Goal: Task Accomplishment & Management: Use online tool/utility

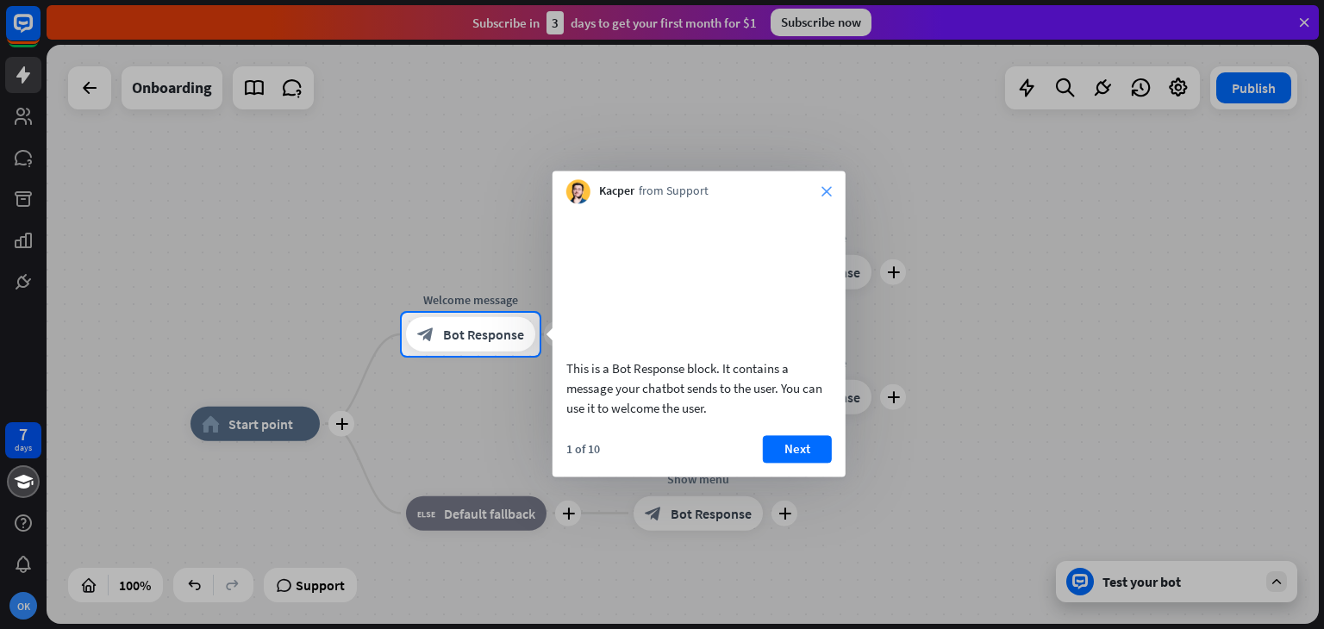
click at [824, 191] on icon "close" at bounding box center [827, 191] width 10 height 10
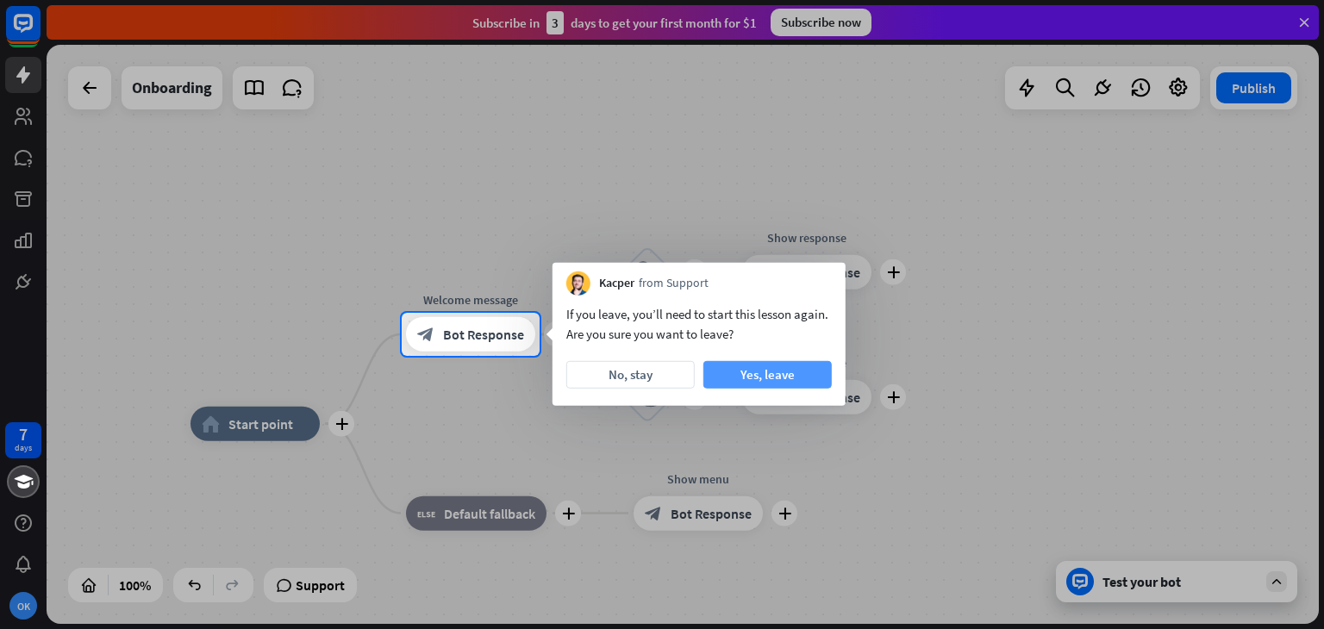
click at [746, 379] on button "Yes, leave" at bounding box center [768, 375] width 128 height 28
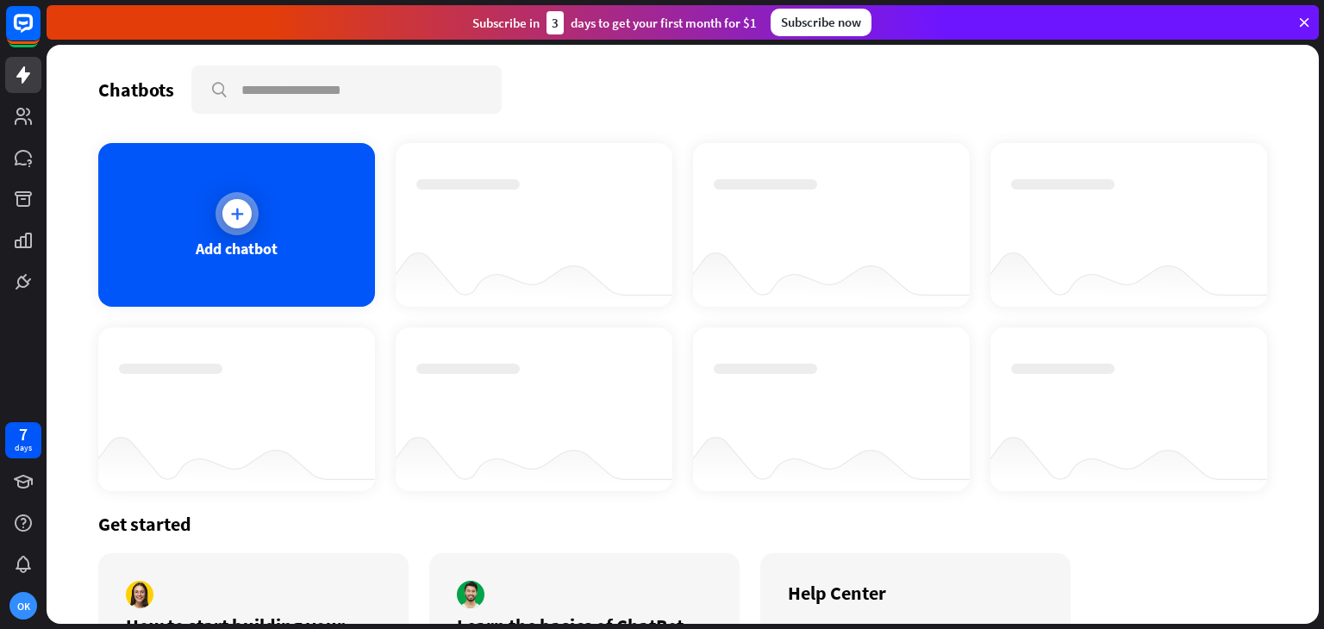
click at [229, 230] on div at bounding box center [237, 213] width 43 height 43
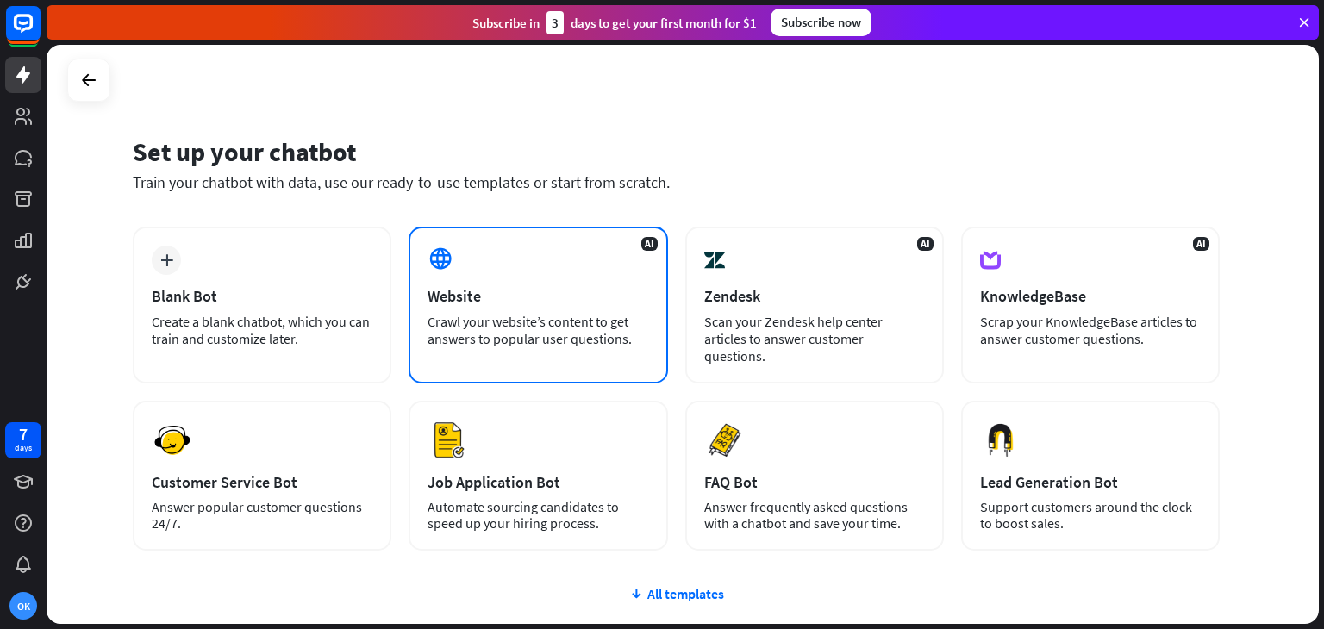
click at [506, 341] on div "Crawl your website’s content to get answers to popular user questions." at bounding box center [538, 330] width 221 height 34
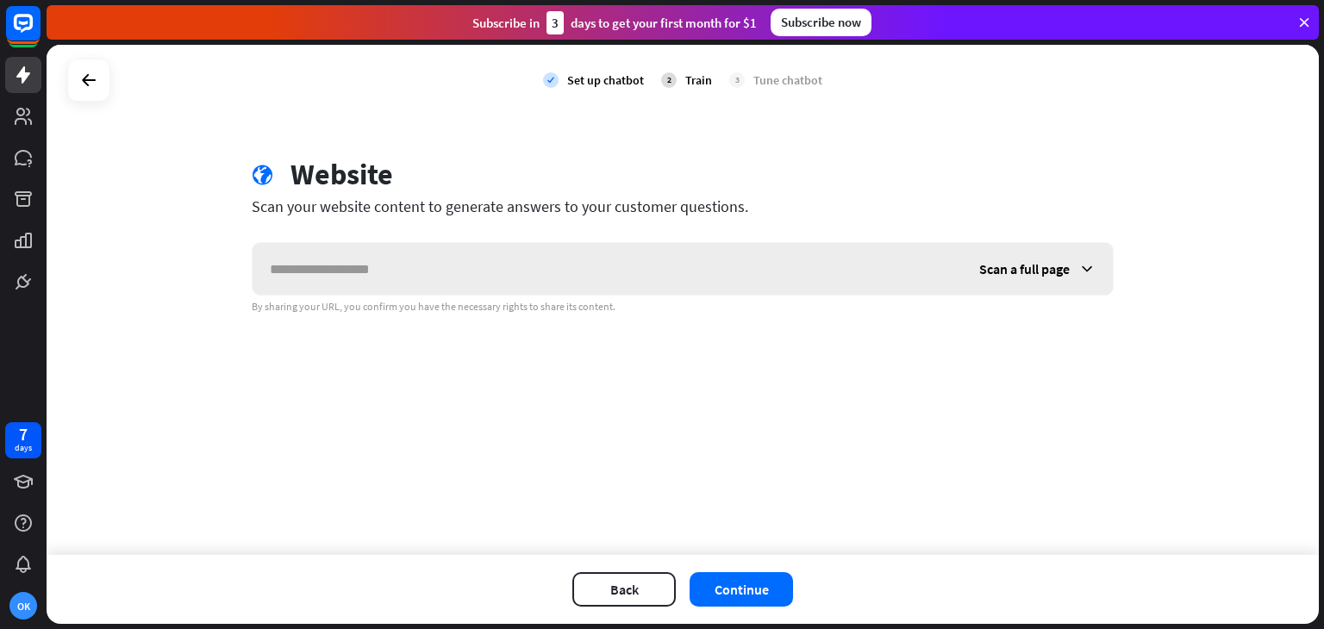
click at [535, 269] on input "text" at bounding box center [608, 269] width 710 height 52
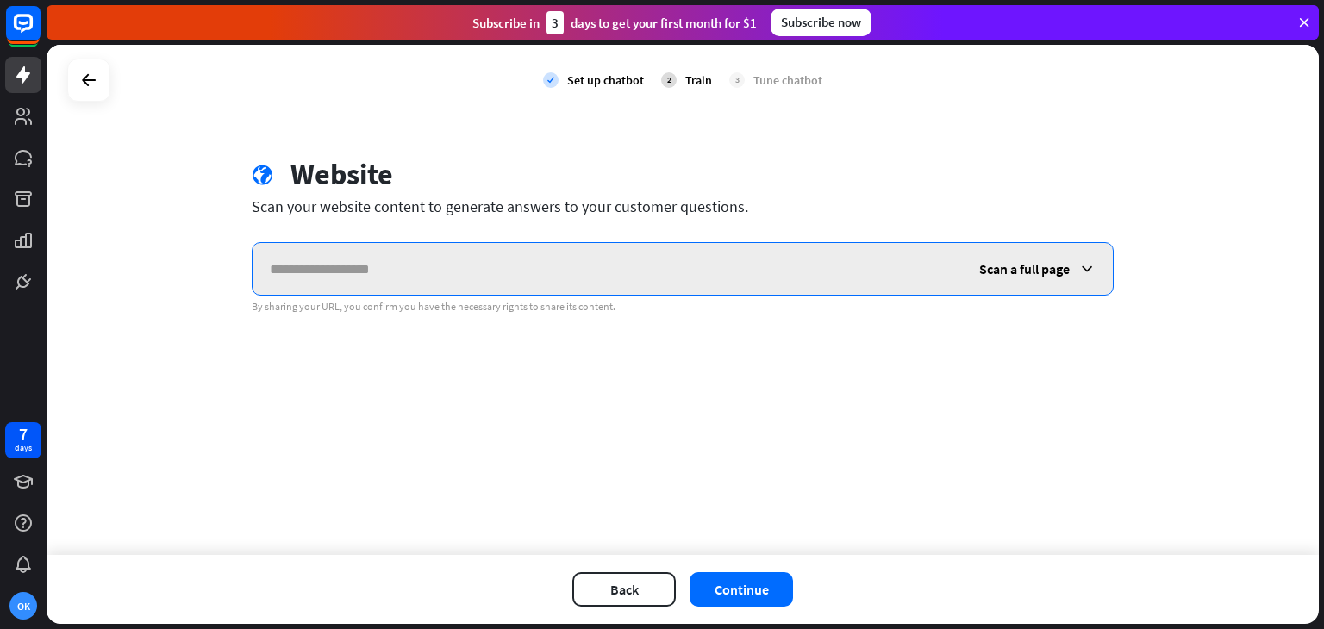
click at [467, 273] on input "text" at bounding box center [608, 269] width 710 height 52
paste input "**********"
type input "**********"
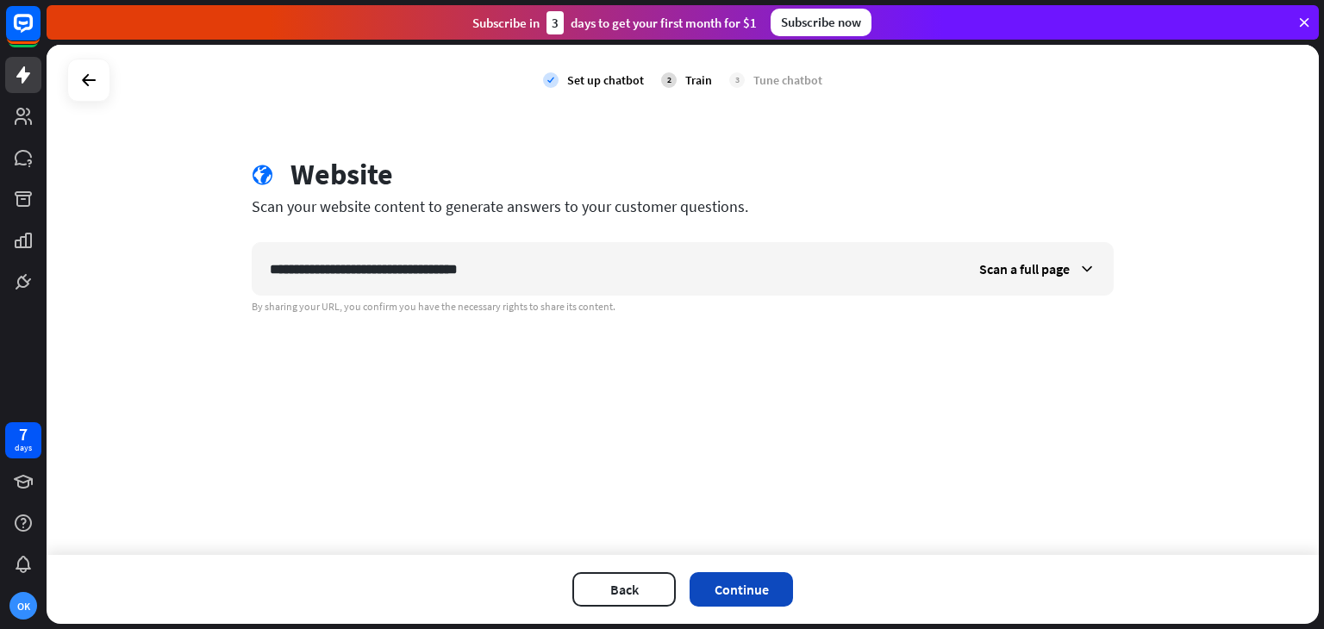
click at [757, 594] on button "Continue" at bounding box center [741, 590] width 103 height 34
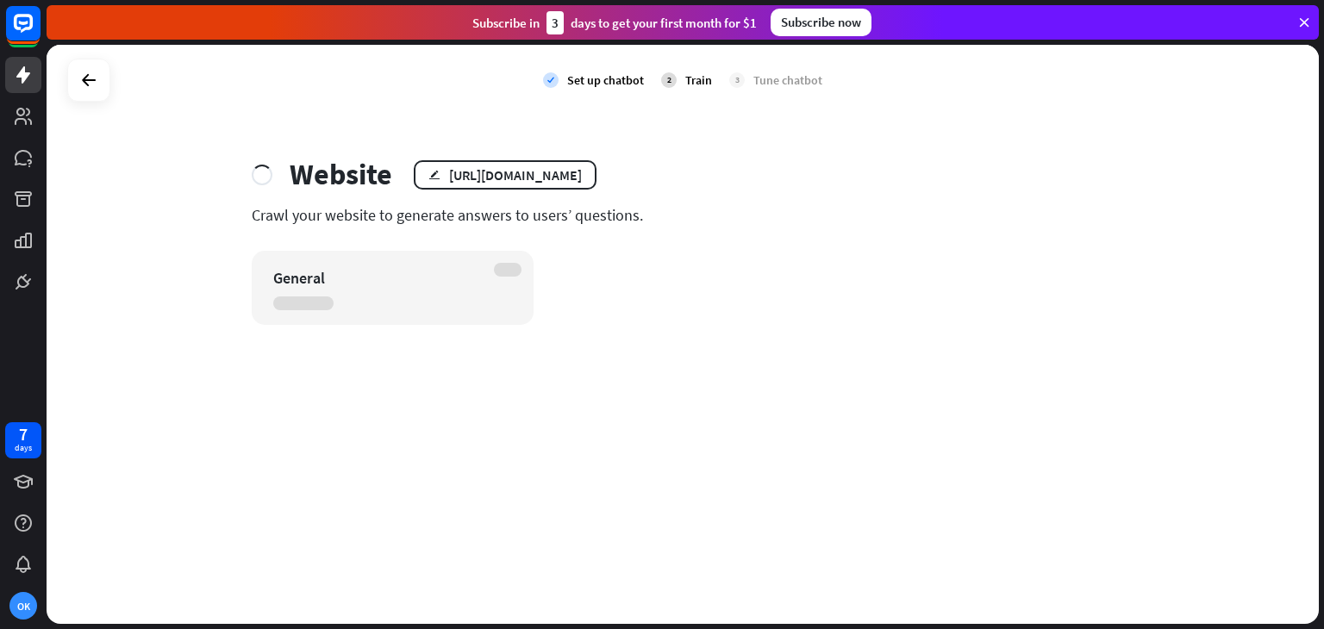
drag, startPoint x: 415, startPoint y: 203, endPoint x: 579, endPoint y: 204, distance: 164.7
click at [577, 203] on div "Website edit [URL][DOMAIN_NAME] Crawl your website to generate answers to users…" at bounding box center [683, 241] width 904 height 168
click at [579, 205] on div "Crawl your website to generate answers to users’ questions." at bounding box center [683, 215] width 862 height 20
click at [590, 211] on div "Crawl your website to generate answers to users’ questions." at bounding box center [683, 215] width 862 height 20
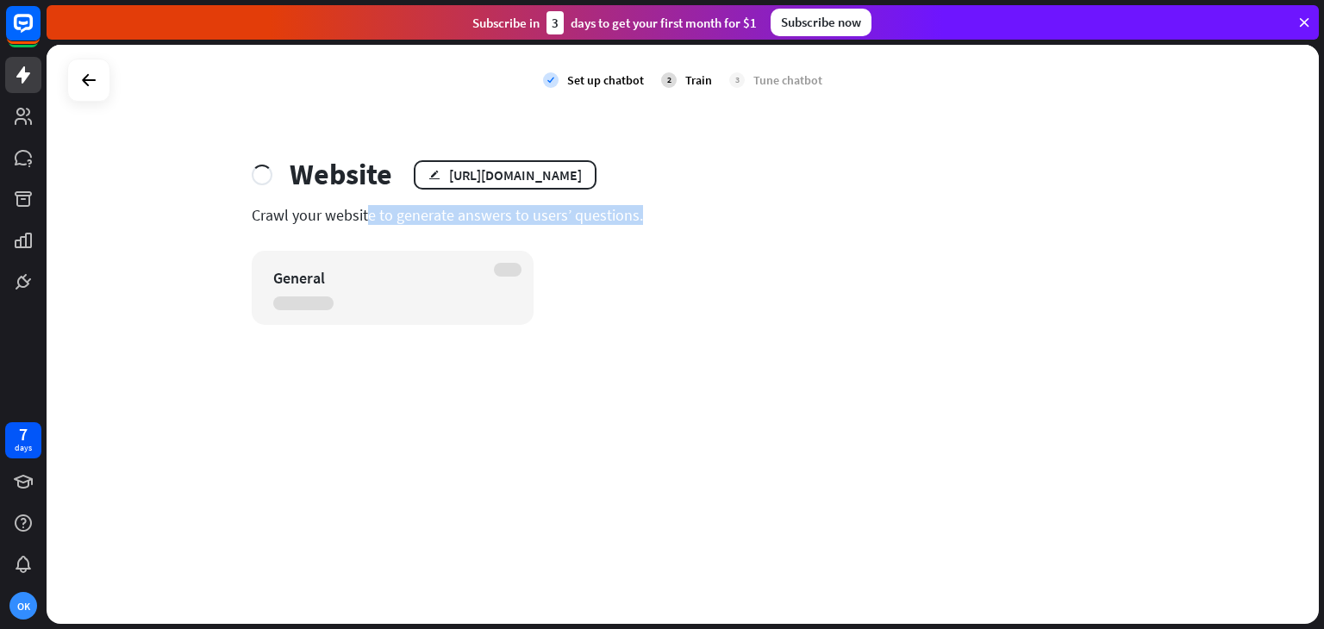
click at [590, 211] on div "Crawl your website to generate answers to users’ questions." at bounding box center [683, 215] width 862 height 20
drag, startPoint x: 459, startPoint y: 22, endPoint x: 755, endPoint y: 10, distance: 296.9
click at [755, 10] on div "Subscribe [DATE] to get your first month for $1 Subscribe now" at bounding box center [683, 22] width 1273 height 34
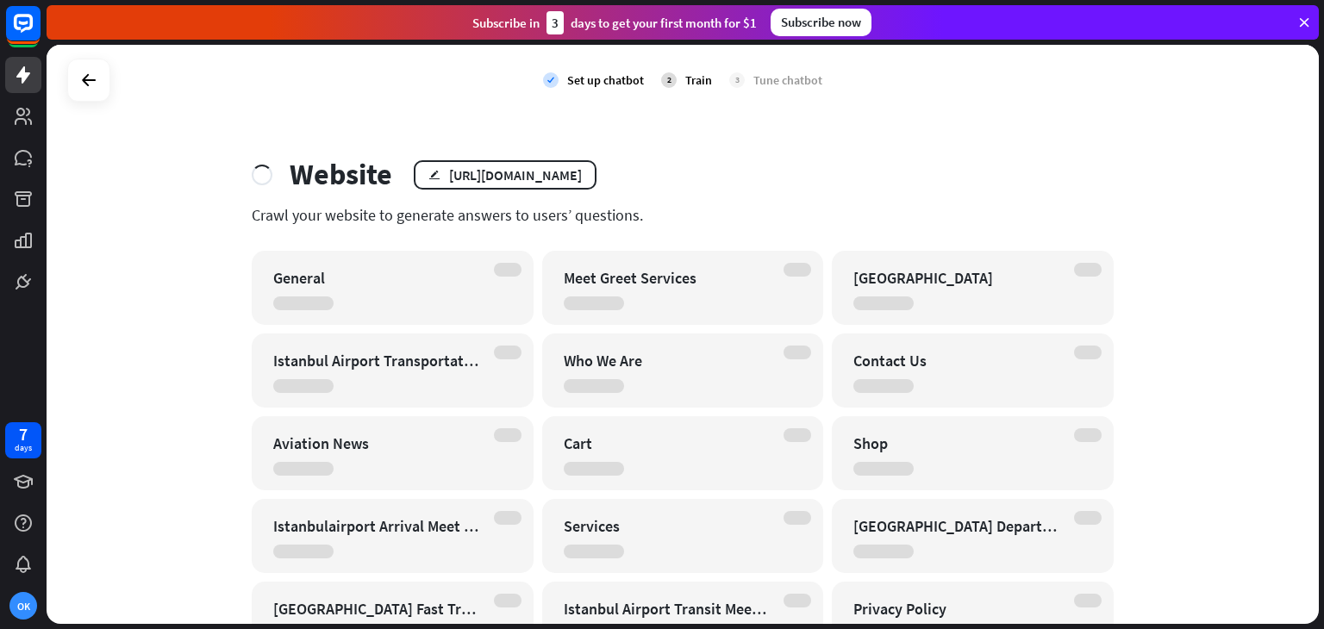
click at [491, 210] on div "Crawl your website to generate answers to users’ questions." at bounding box center [683, 215] width 862 height 20
click at [574, 222] on div "Crawl your website to generate answers to users’ questions." at bounding box center [683, 215] width 862 height 20
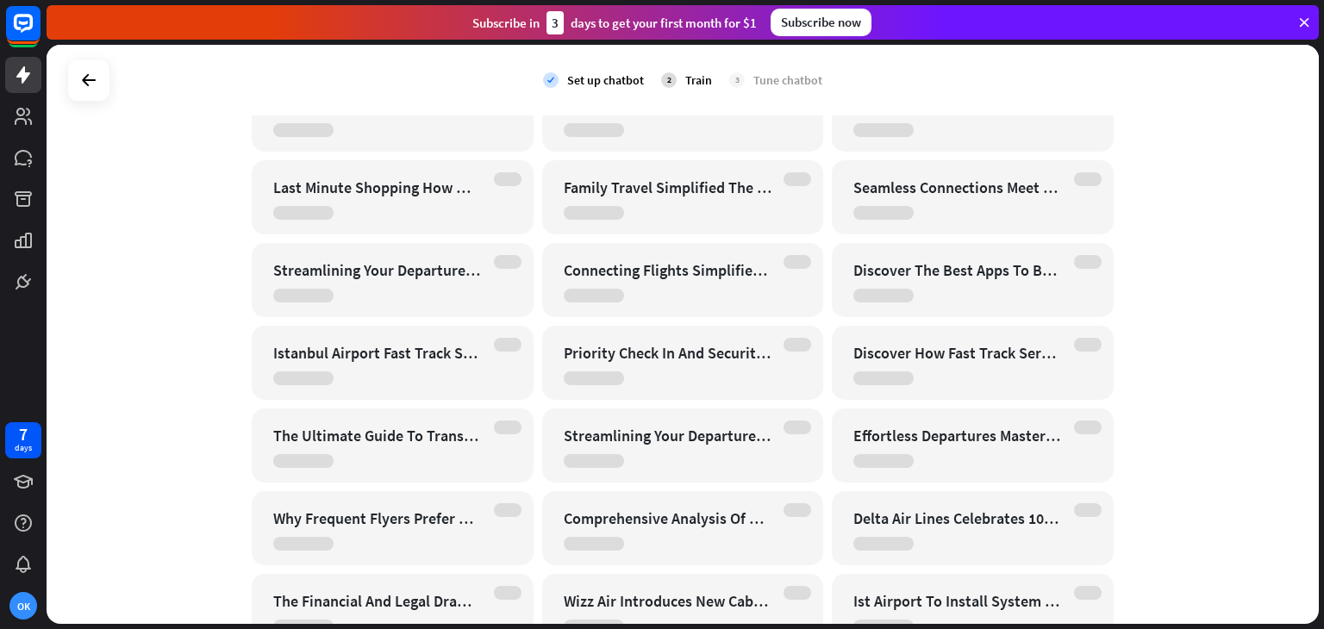
scroll to position [2901, 0]
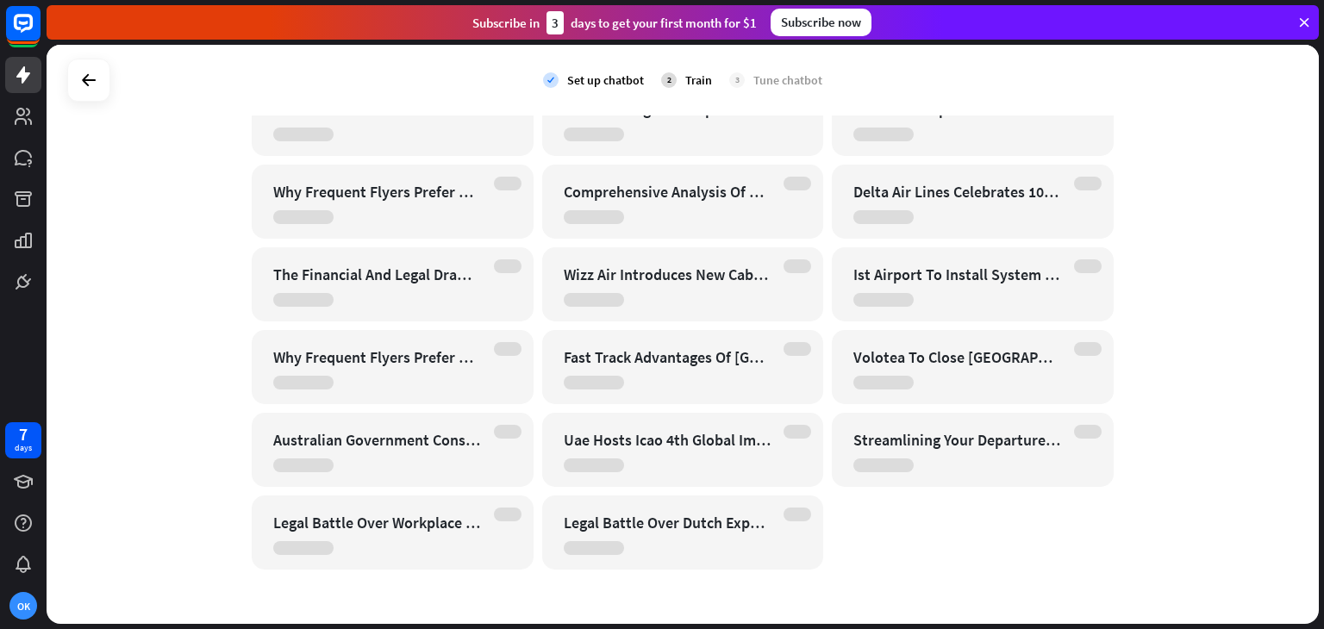
click at [1070, 470] on div "Streamlining Your Departure Meet And Greet Services At [GEOGRAPHIC_DATA] 6" at bounding box center [973, 450] width 282 height 74
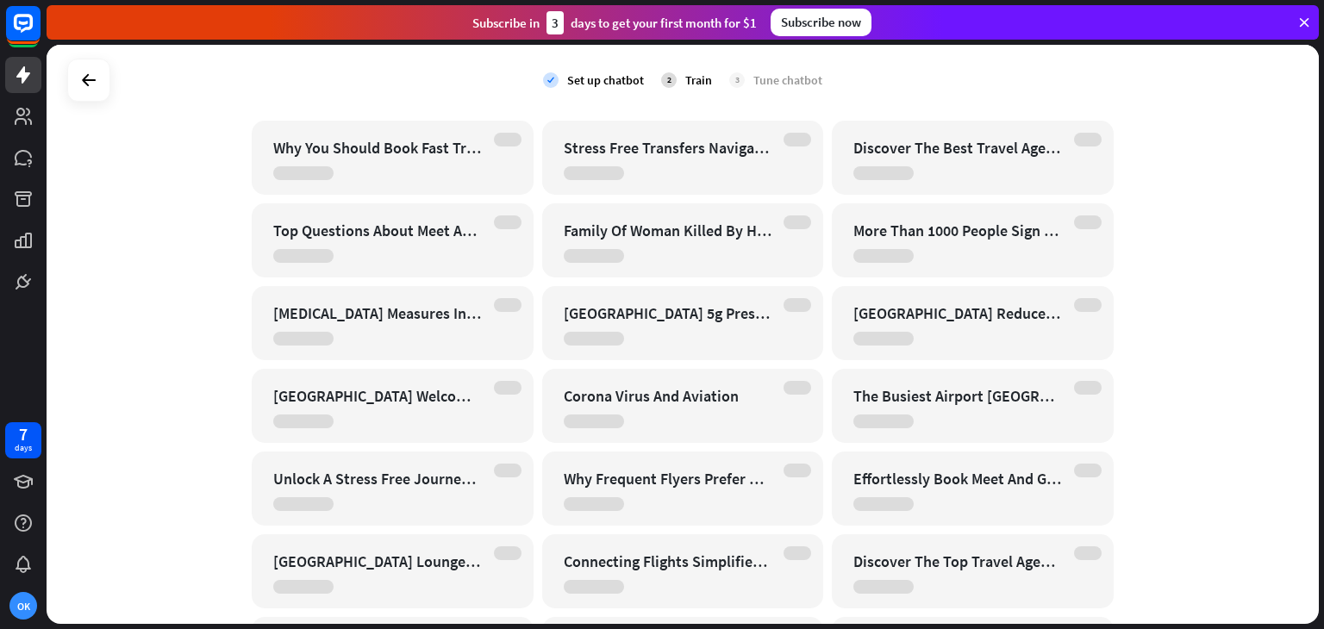
scroll to position [1694, 0]
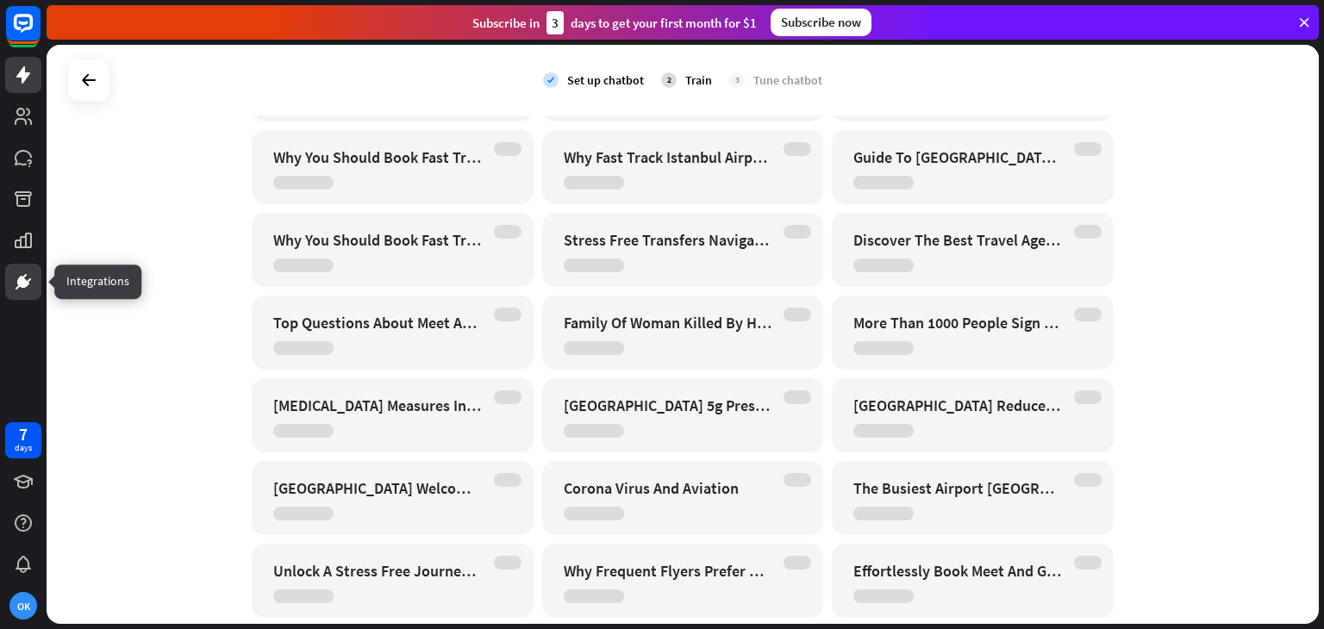
click at [9, 279] on link at bounding box center [23, 282] width 36 height 36
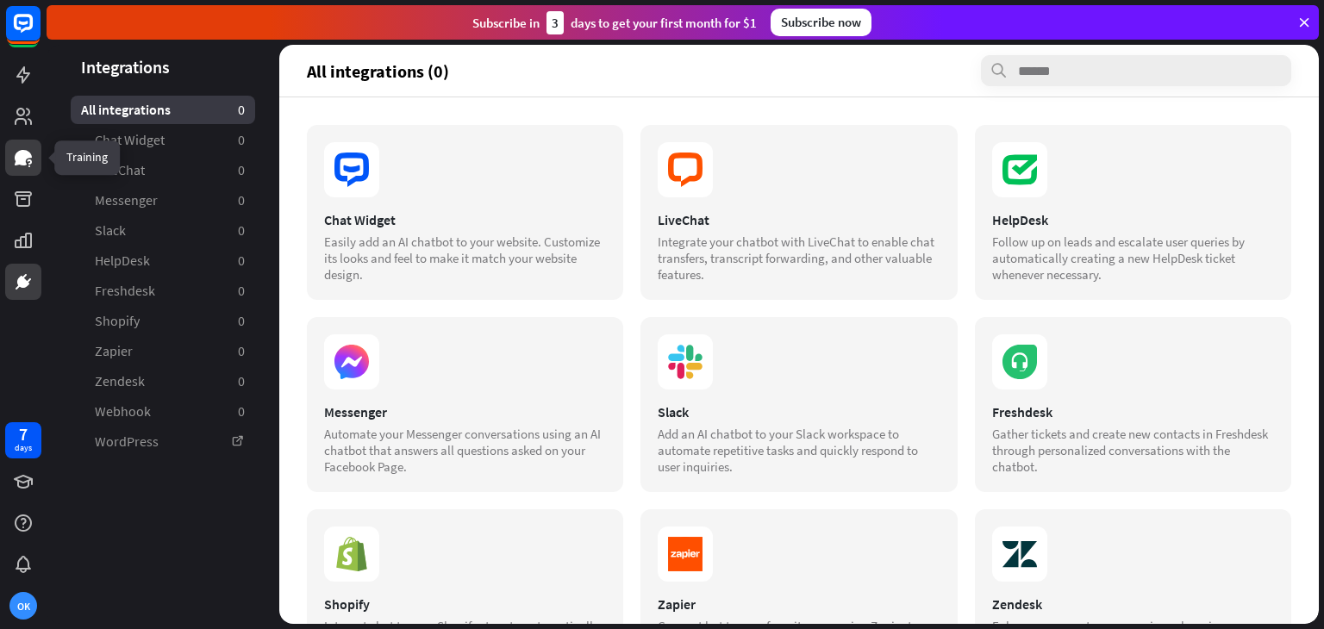
click at [28, 153] on icon at bounding box center [23, 158] width 17 height 16
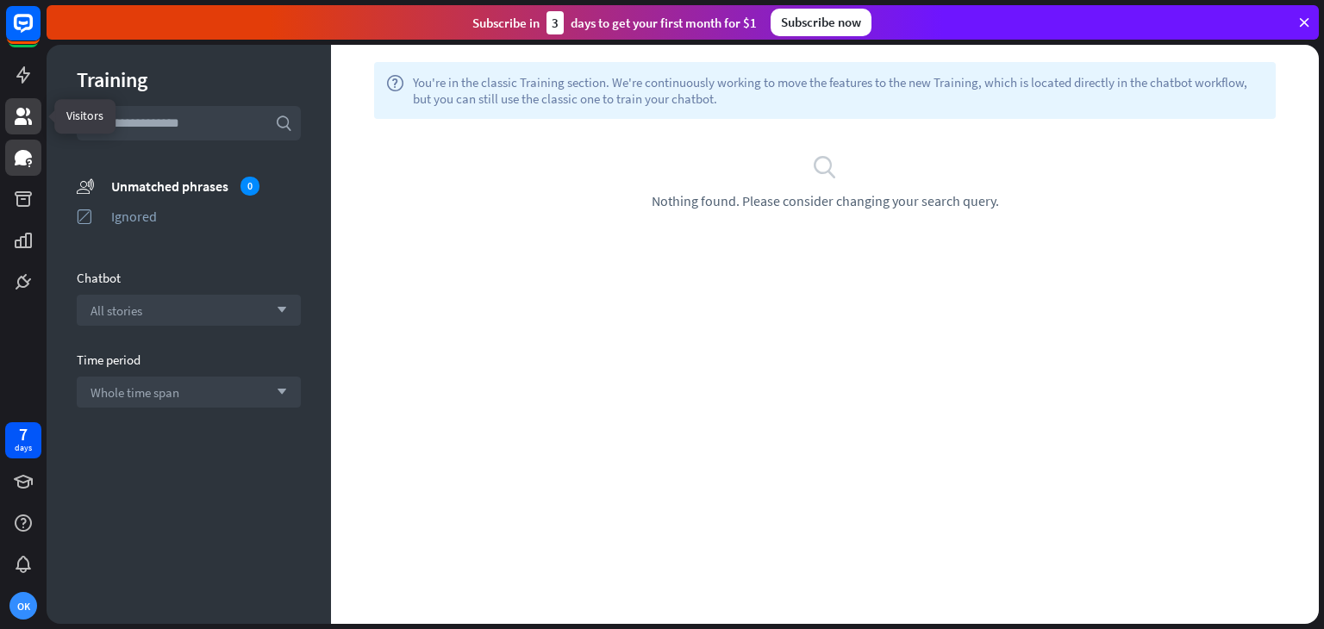
click at [28, 122] on icon at bounding box center [23, 116] width 21 height 21
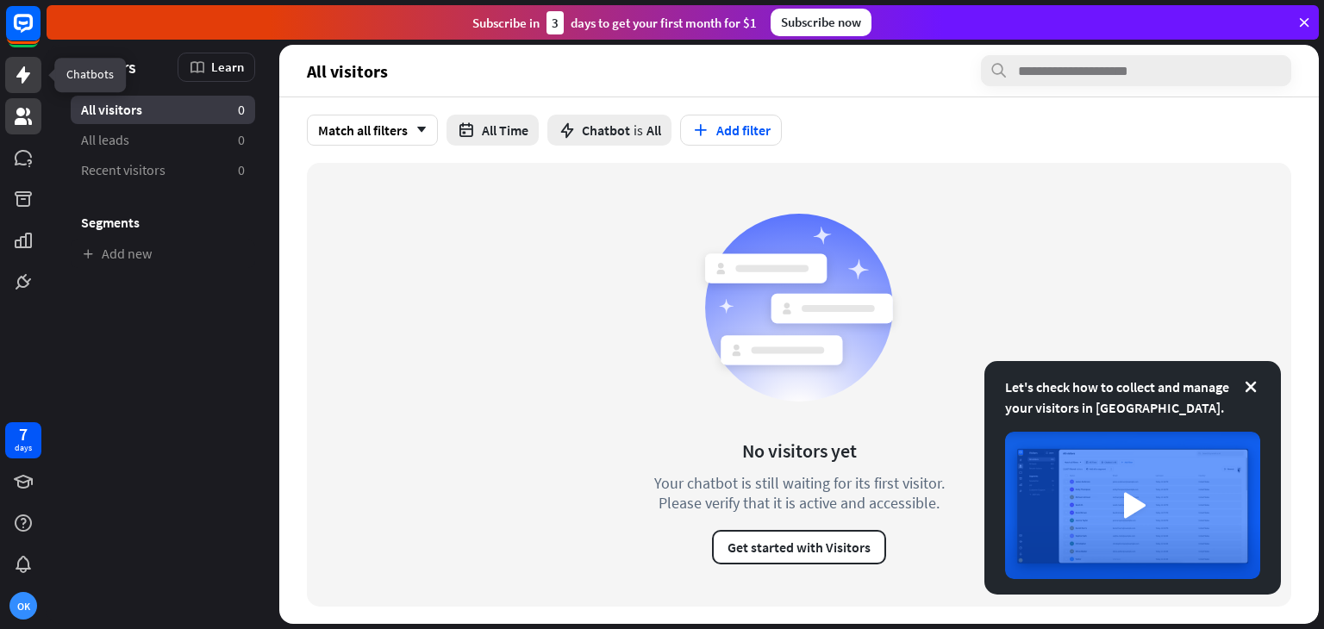
click at [34, 78] on link at bounding box center [23, 75] width 36 height 36
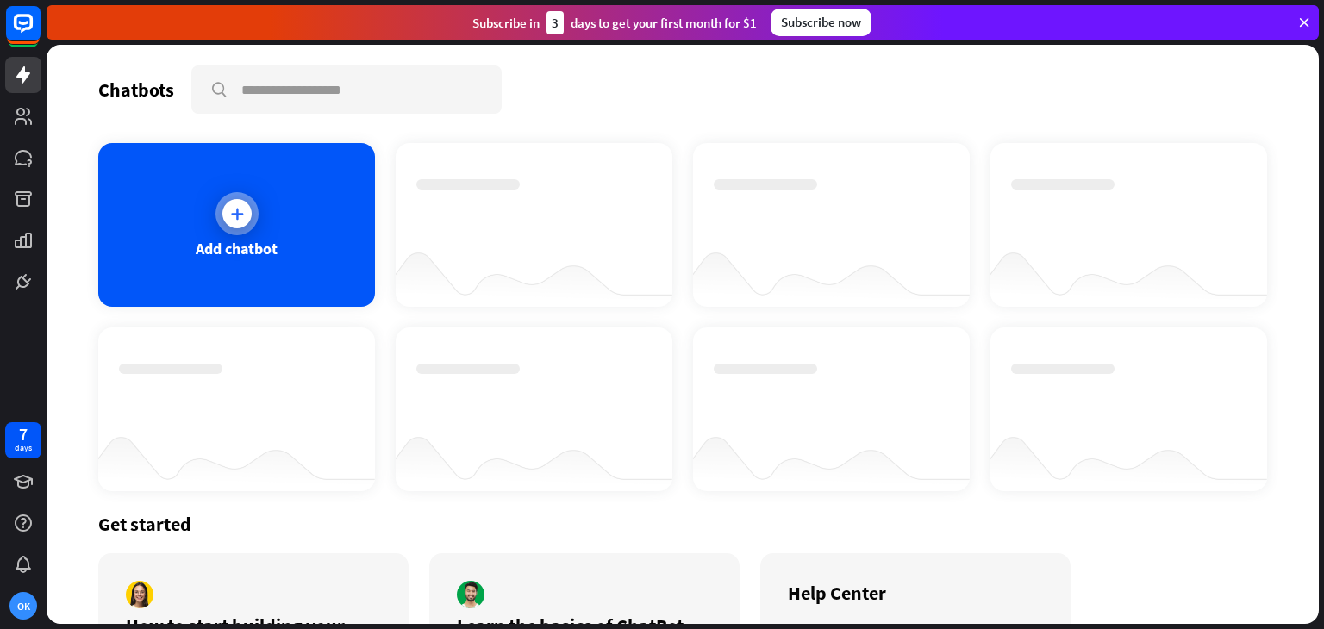
click at [238, 229] on div at bounding box center [237, 213] width 43 height 43
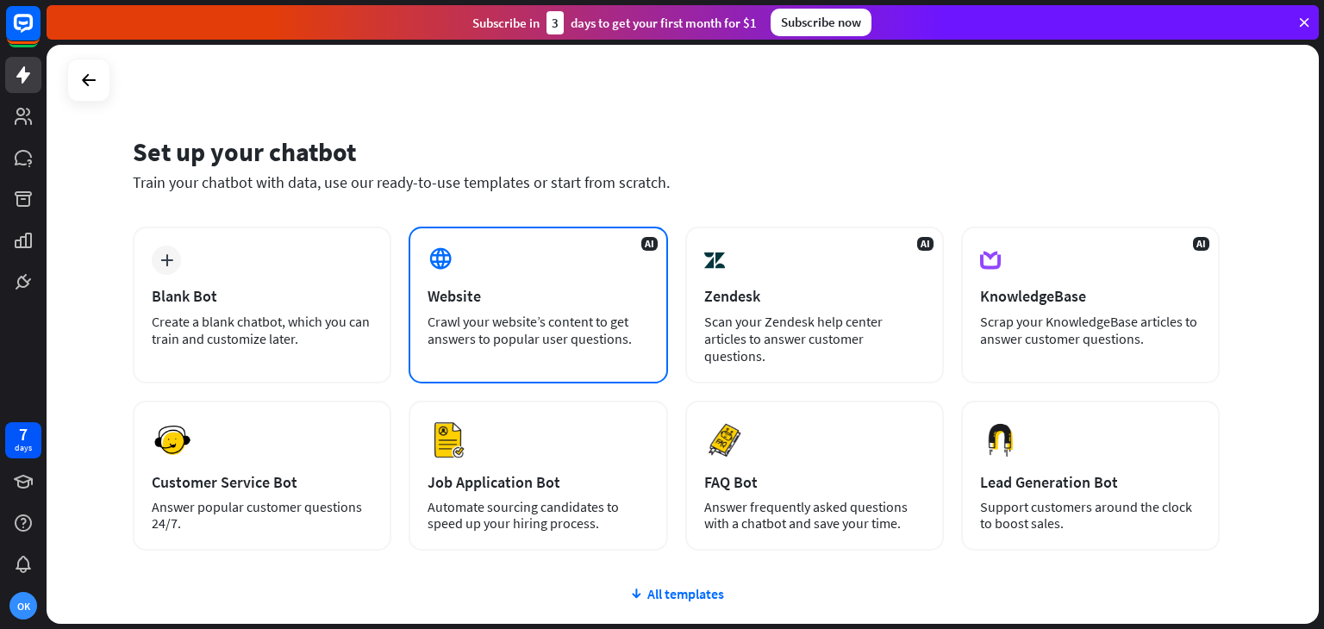
click at [506, 283] on div "AI Website Crawl your website’s content to get answers to popular user question…" at bounding box center [538, 305] width 259 height 157
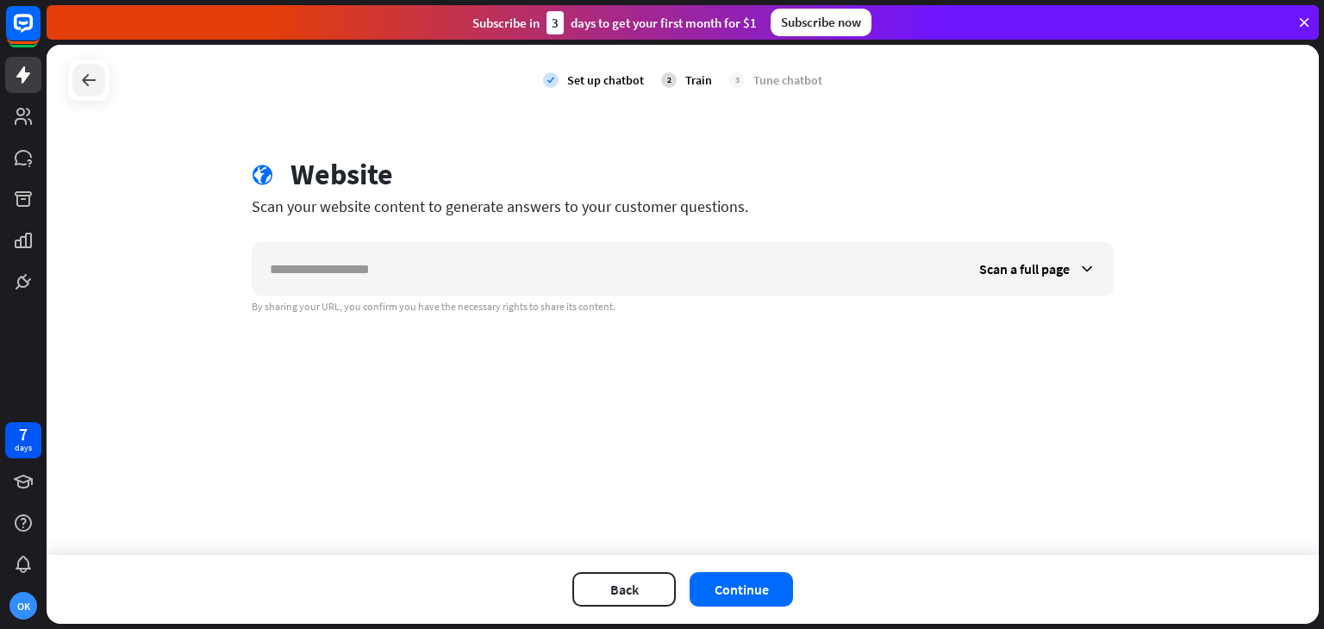
click at [75, 72] on div at bounding box center [88, 80] width 33 height 33
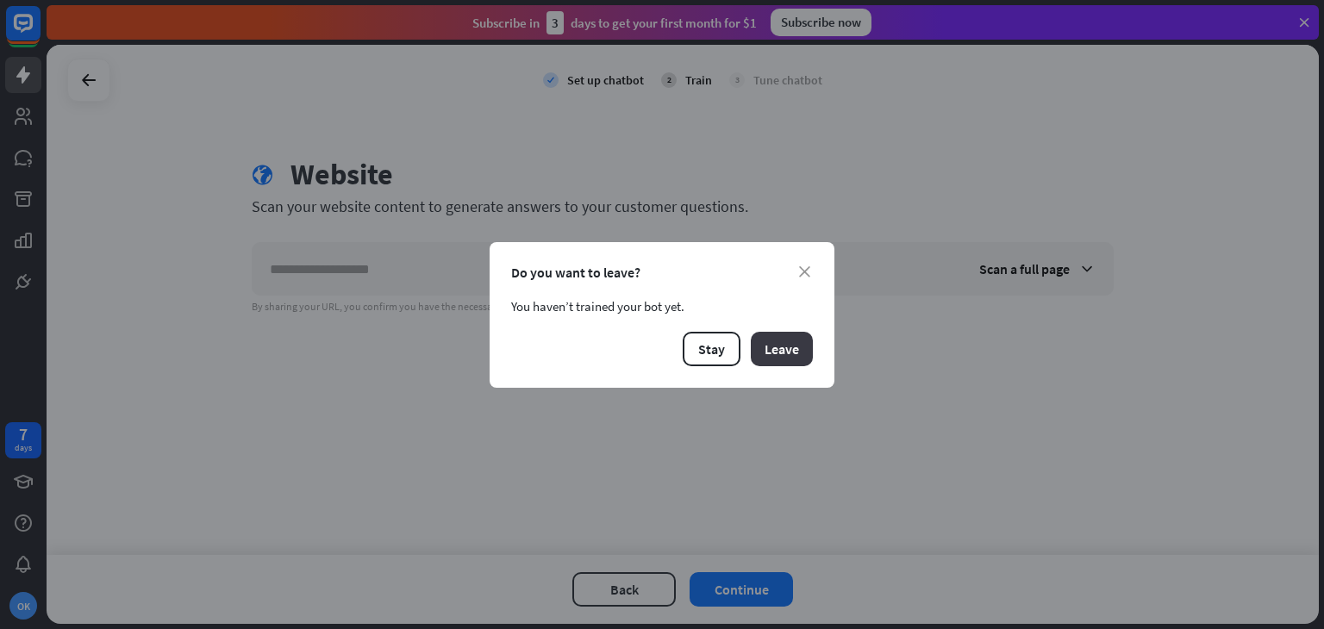
click at [781, 350] on button "Leave" at bounding box center [782, 349] width 62 height 34
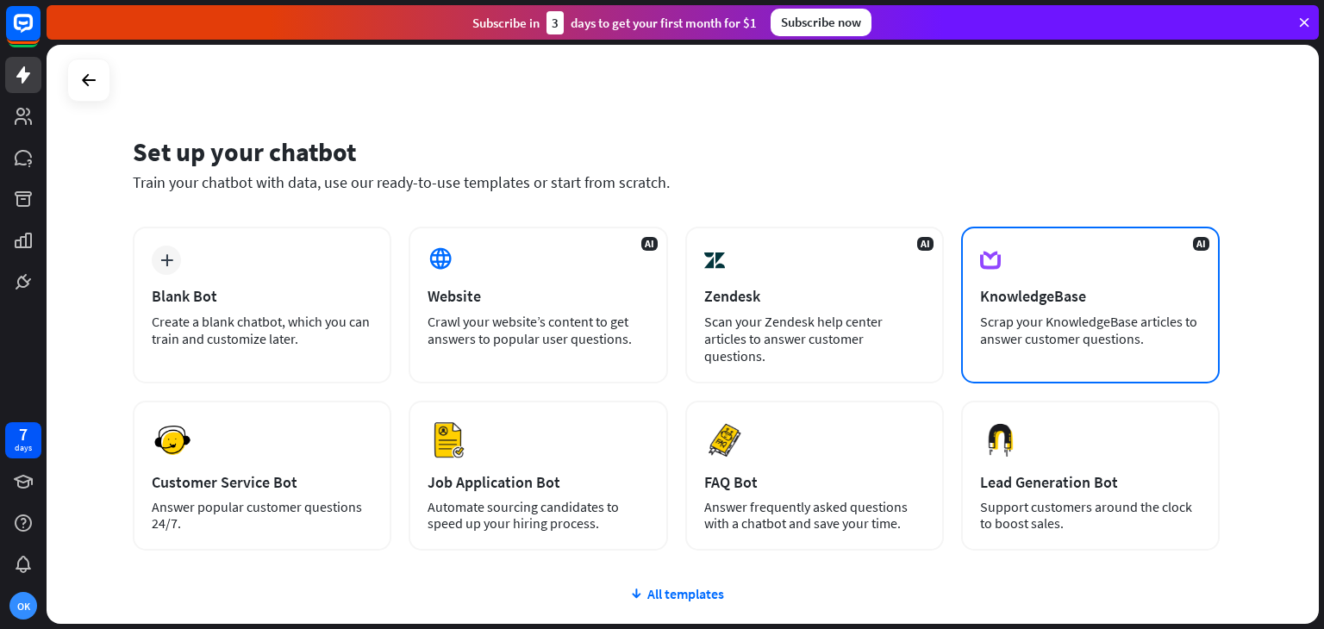
click at [1095, 300] on div "KnowledgeBase" at bounding box center [1090, 296] width 221 height 20
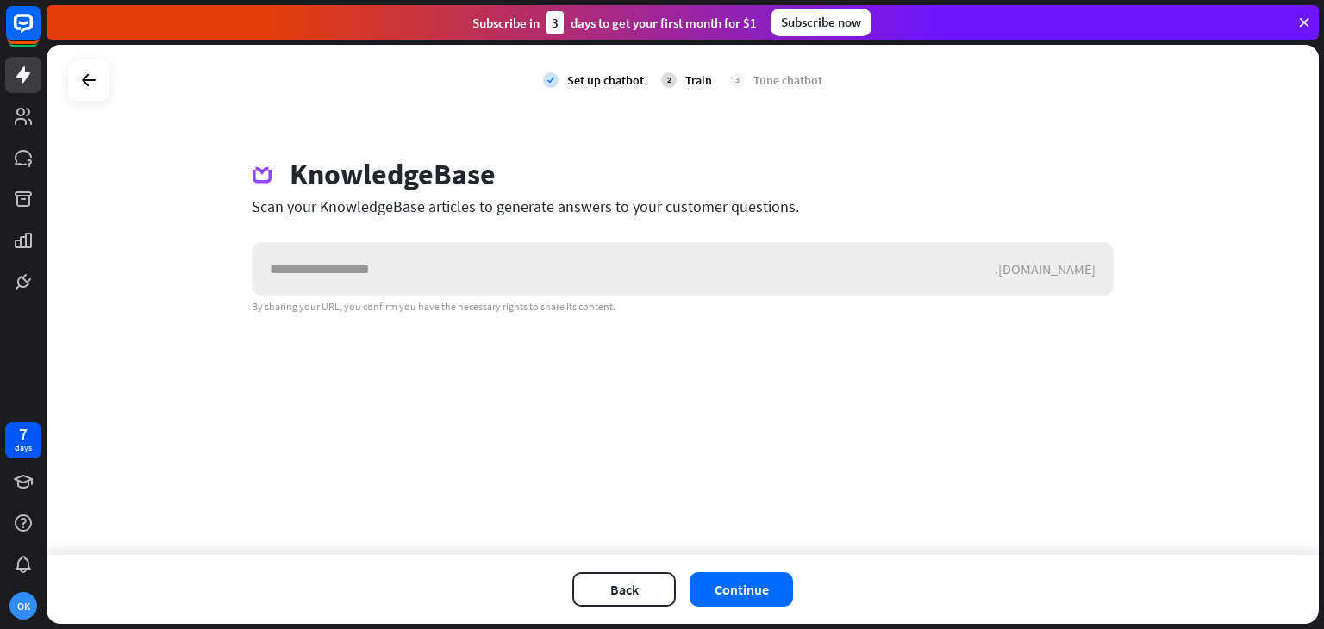
click at [556, 266] on input "text" at bounding box center [624, 269] width 742 height 52
type input "**********"
click at [757, 592] on button "Continue" at bounding box center [741, 590] width 103 height 34
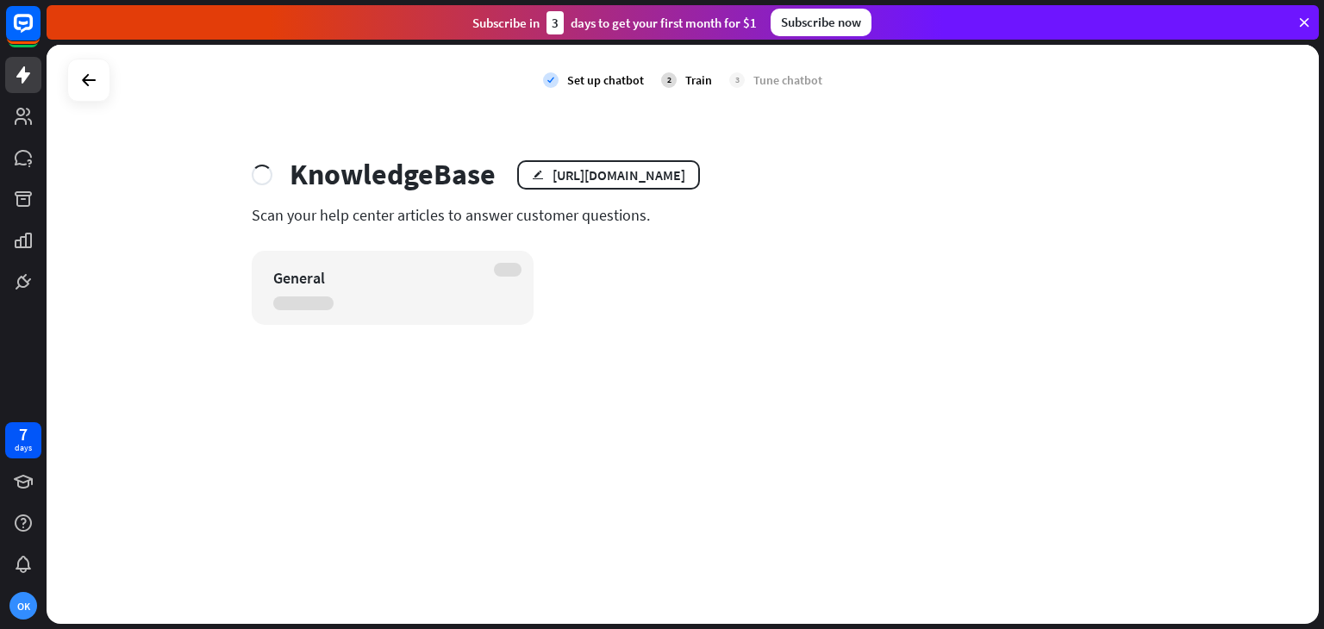
click at [451, 282] on div "General" at bounding box center [377, 278] width 209 height 20
click at [471, 216] on div "Scan your help center articles to answer customer questions." at bounding box center [683, 215] width 862 height 20
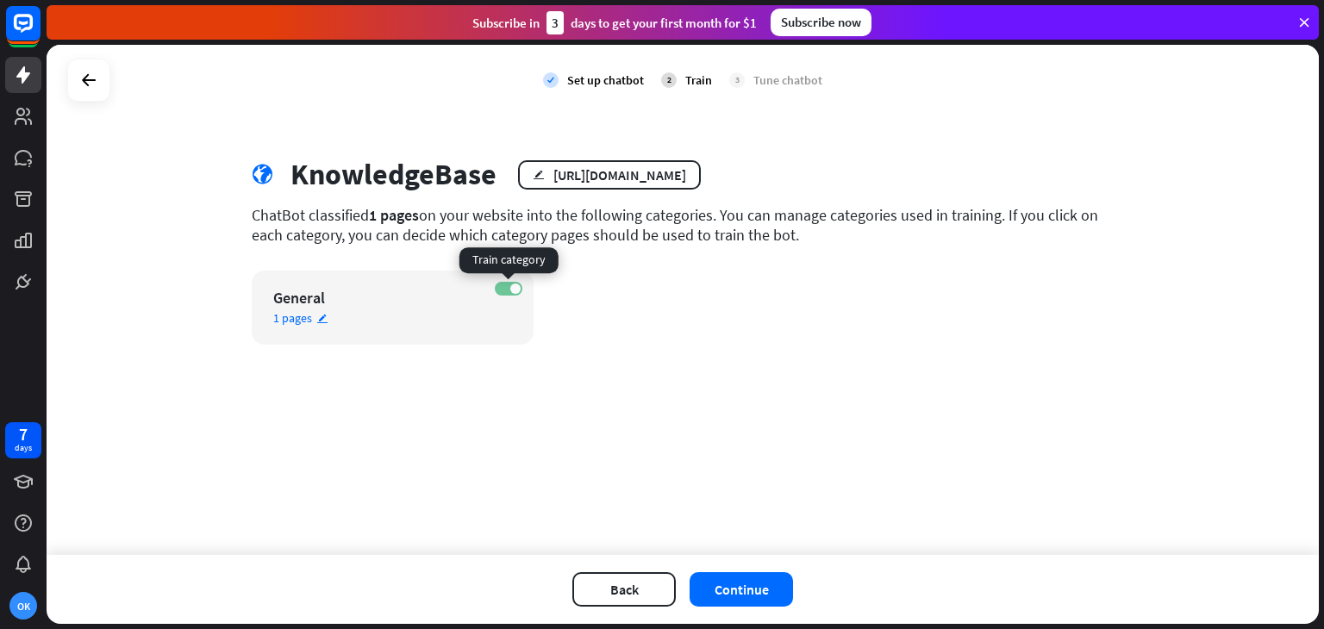
click at [505, 291] on label "ON" at bounding box center [509, 289] width 28 height 14
click at [316, 321] on icon "edit" at bounding box center [322, 318] width 12 height 11
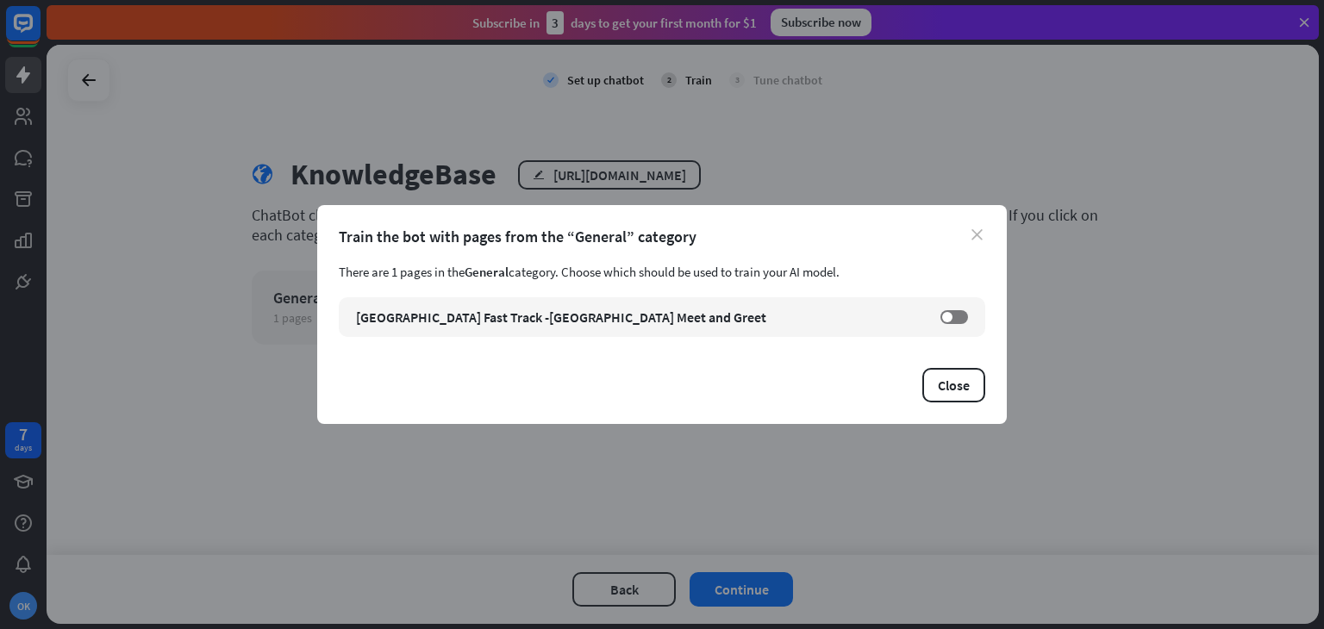
click at [978, 235] on icon "close" at bounding box center [977, 234] width 11 height 11
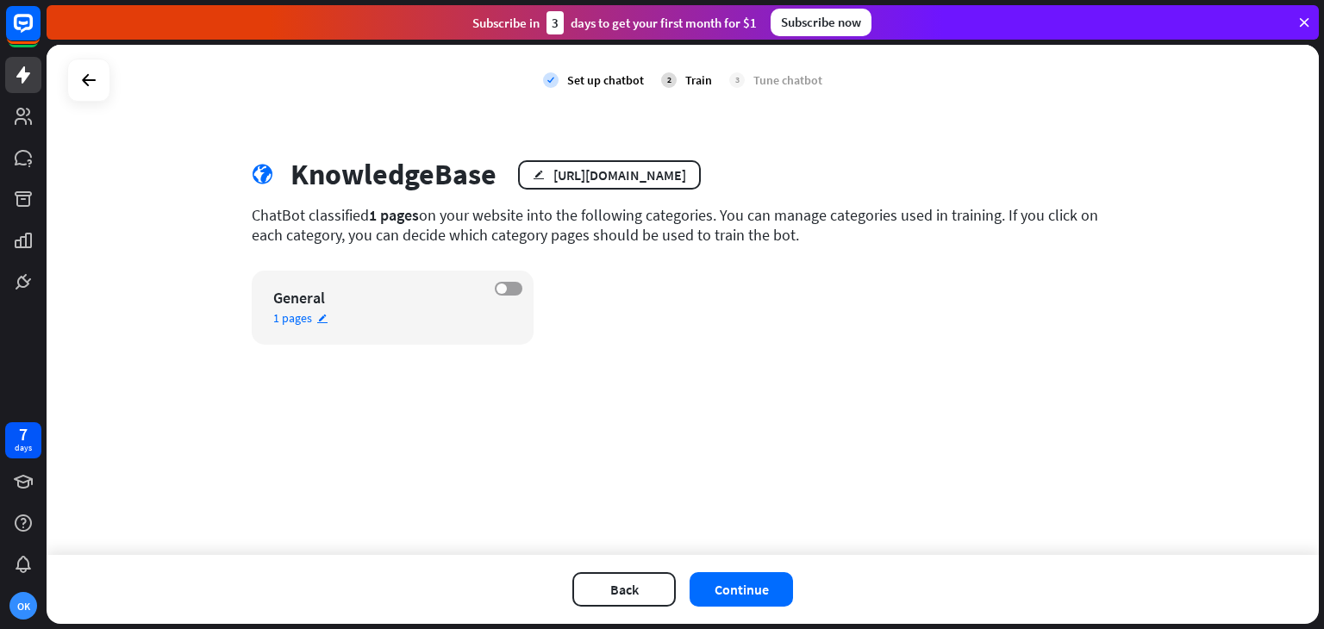
click at [512, 289] on label "OFF" at bounding box center [509, 289] width 28 height 14
click at [750, 585] on button "Continue" at bounding box center [741, 590] width 103 height 34
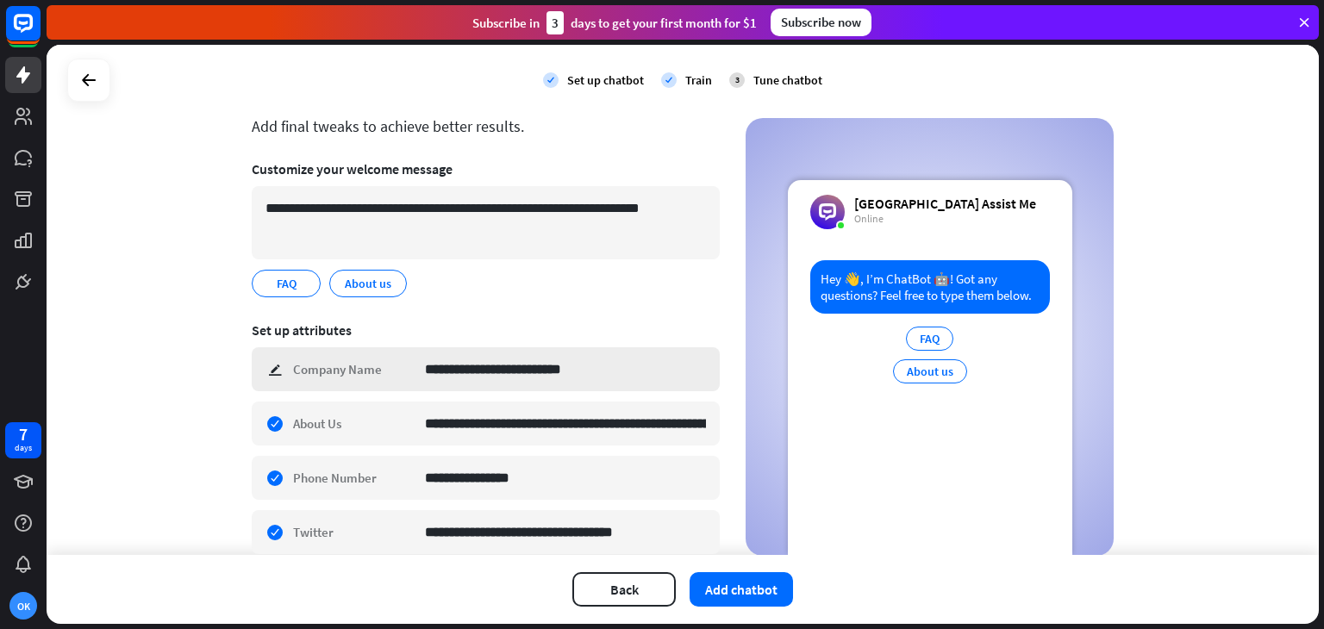
scroll to position [86, 0]
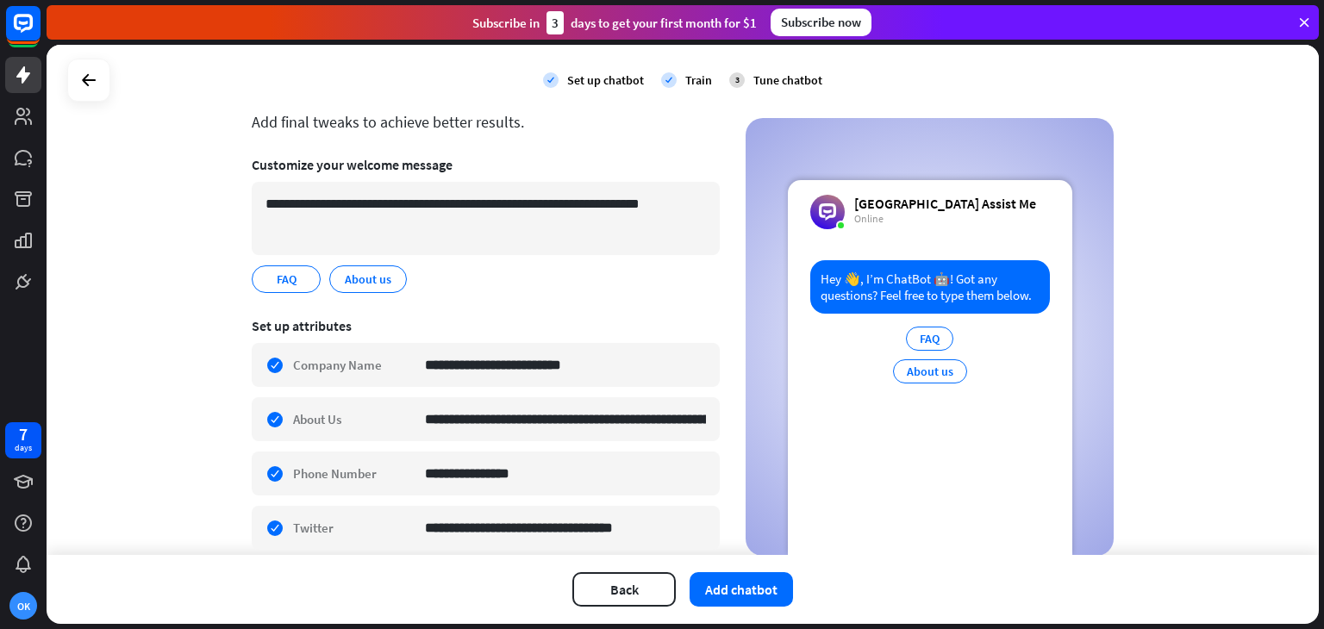
click at [1226, 347] on div "**********" at bounding box center [683, 300] width 1273 height 510
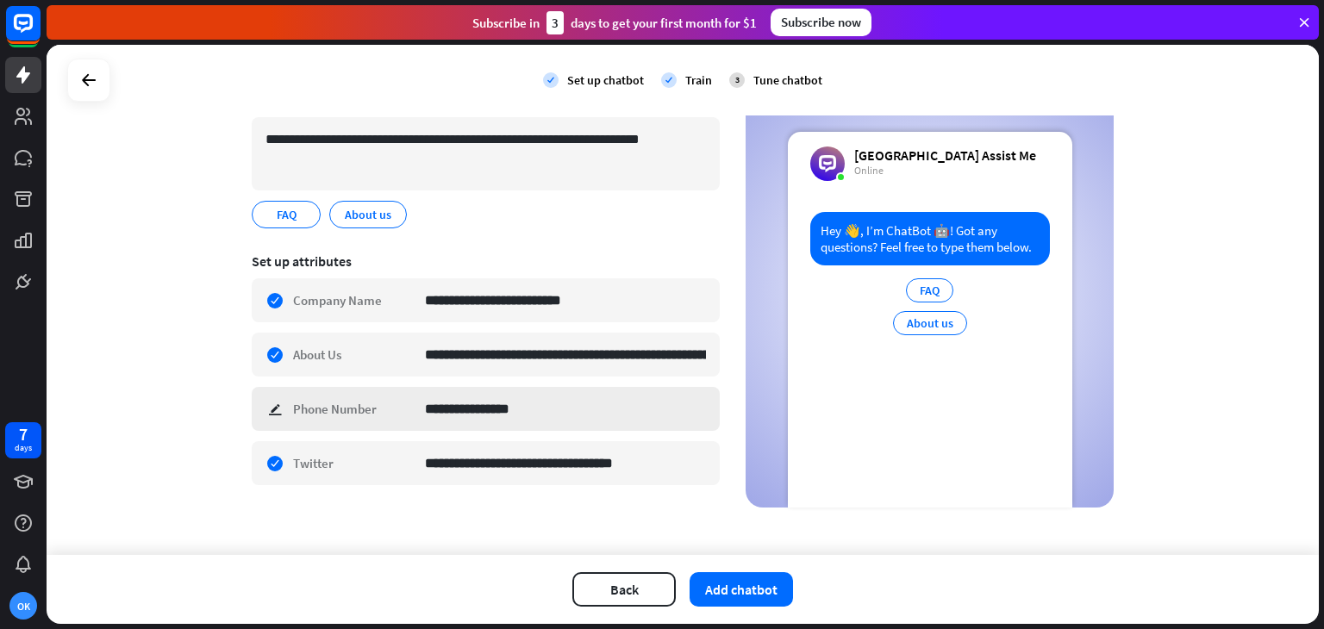
scroll to position [155, 0]
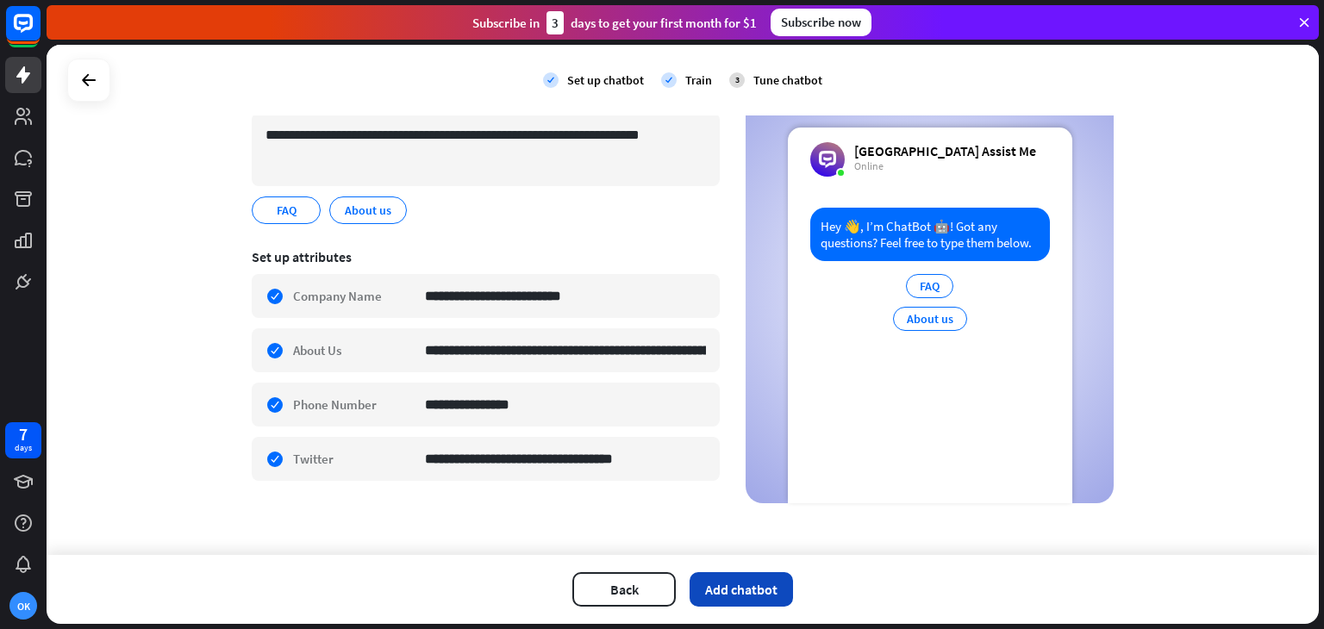
click at [756, 584] on button "Add chatbot" at bounding box center [741, 590] width 103 height 34
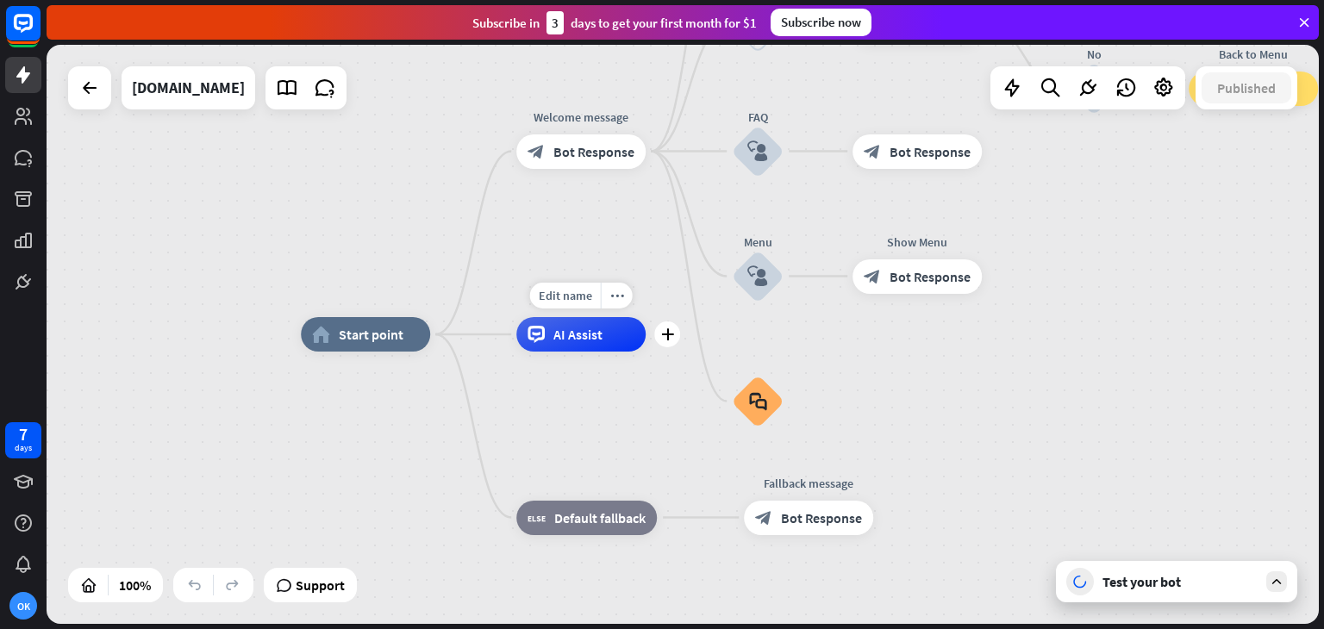
click at [590, 342] on span "AI Assist" at bounding box center [578, 334] width 49 height 17
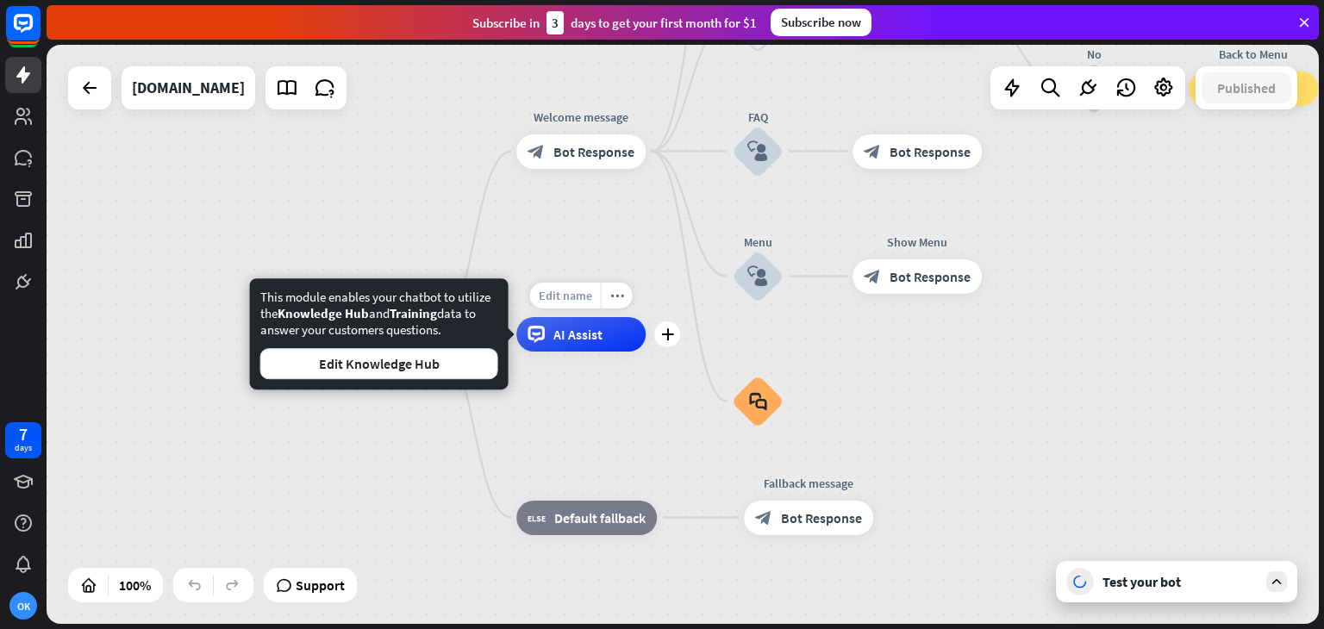
click at [576, 303] on span "Edit name" at bounding box center [565, 296] width 53 height 16
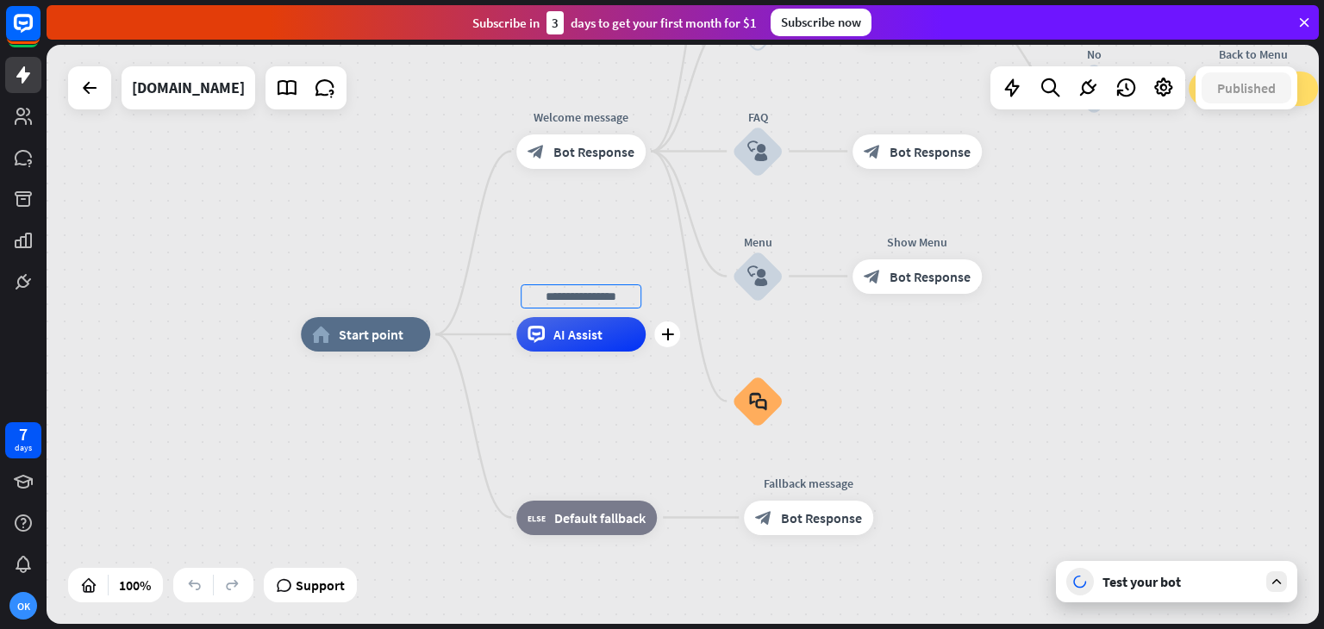
click at [576, 303] on input "text" at bounding box center [581, 297] width 121 height 24
type input "*****"
click at [1037, 391] on div "home_2 Start point Welcome message block_bot_response Bot Response About us blo…" at bounding box center [683, 334] width 1273 height 579
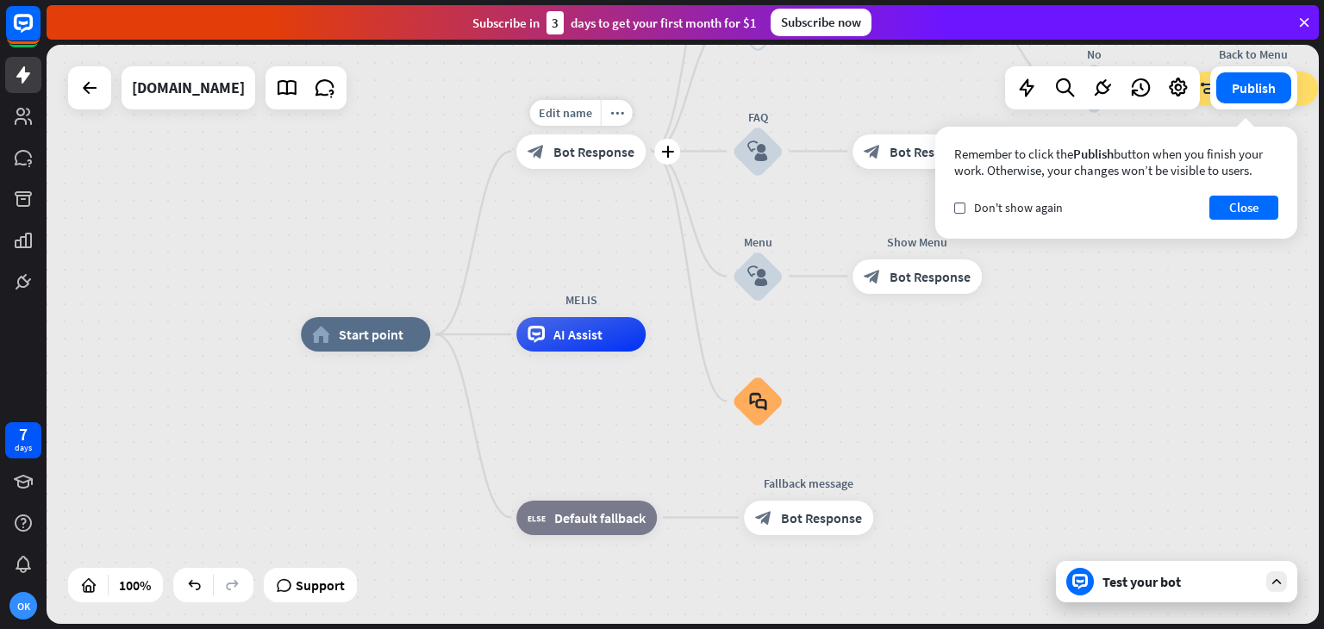
click at [570, 155] on span "Bot Response" at bounding box center [594, 151] width 81 height 17
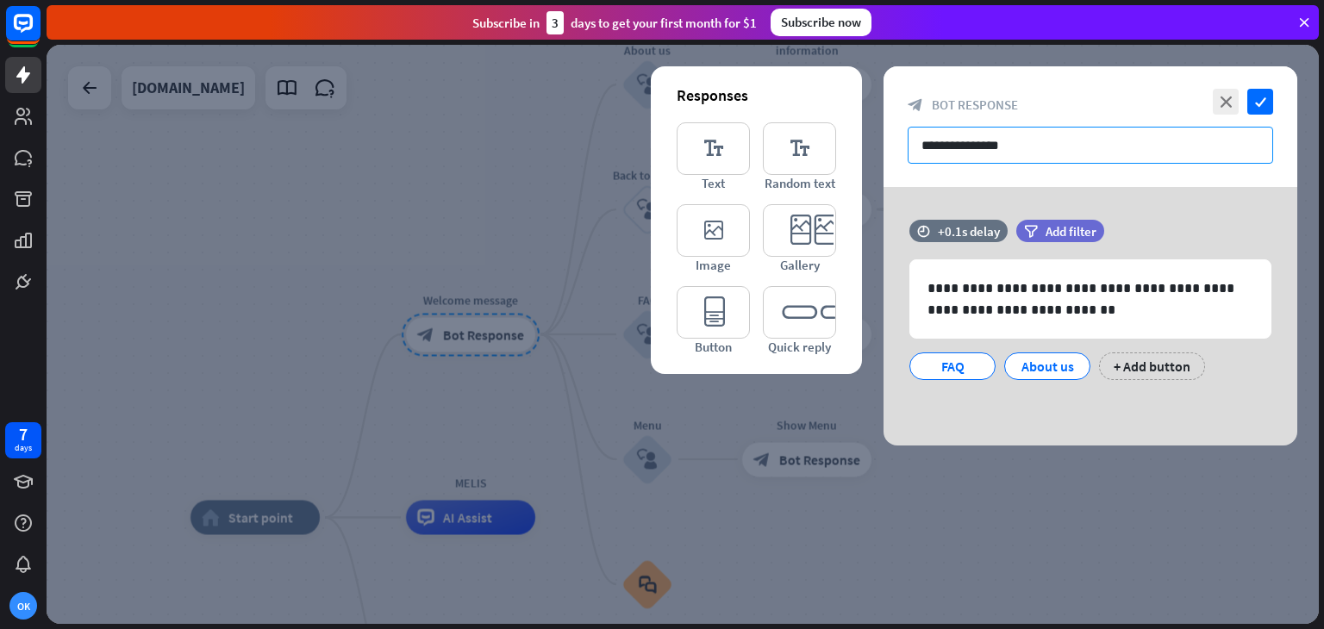
click at [1060, 151] on input "**********" at bounding box center [1091, 145] width 366 height 37
click at [1259, 101] on icon "check" at bounding box center [1261, 102] width 26 height 26
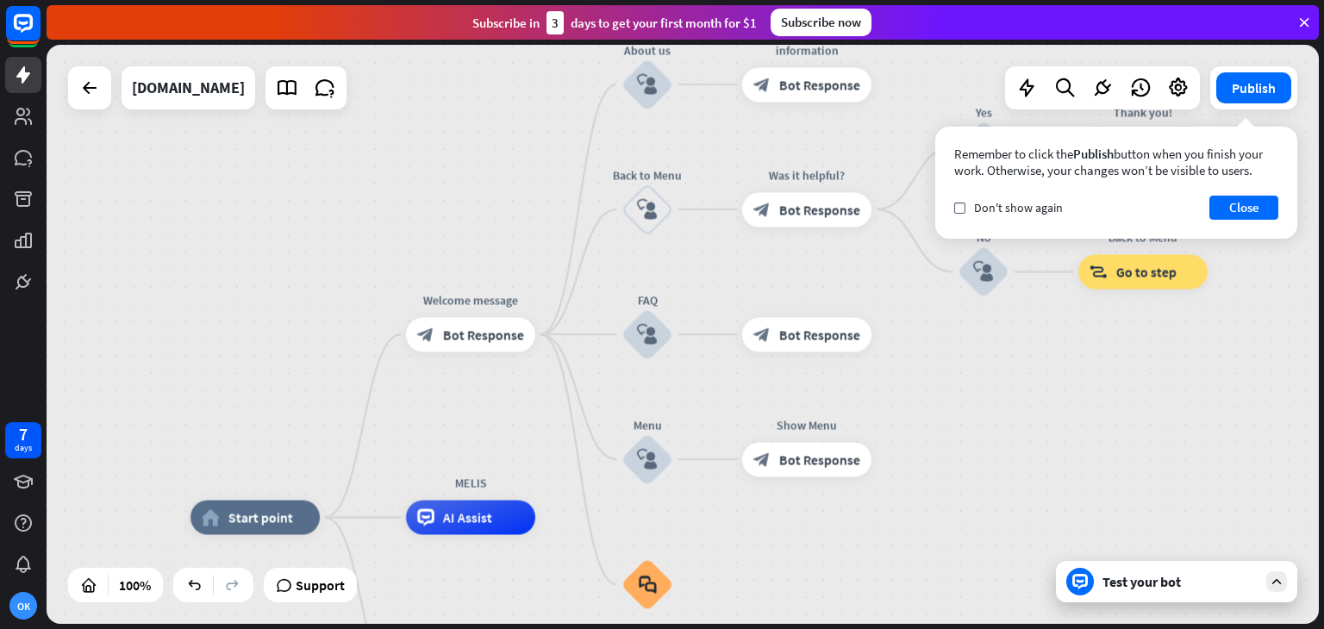
click at [1158, 590] on div "Test your bot" at bounding box center [1180, 581] width 155 height 17
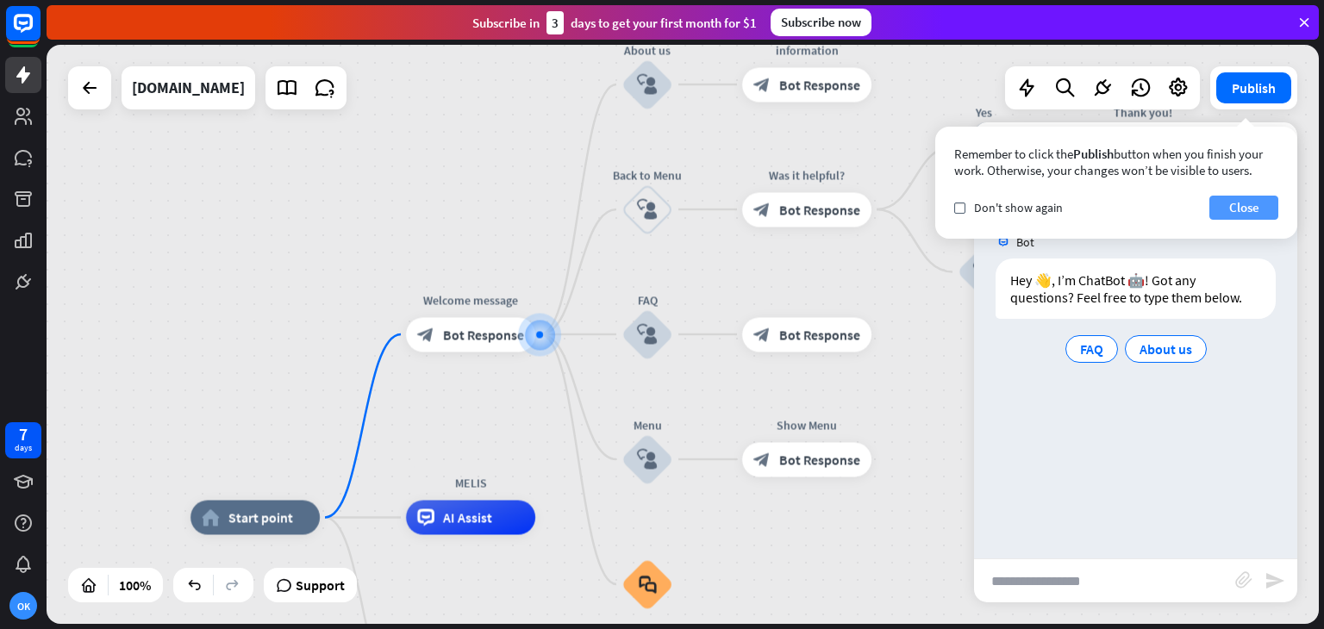
click at [1233, 209] on button "Close" at bounding box center [1244, 208] width 69 height 24
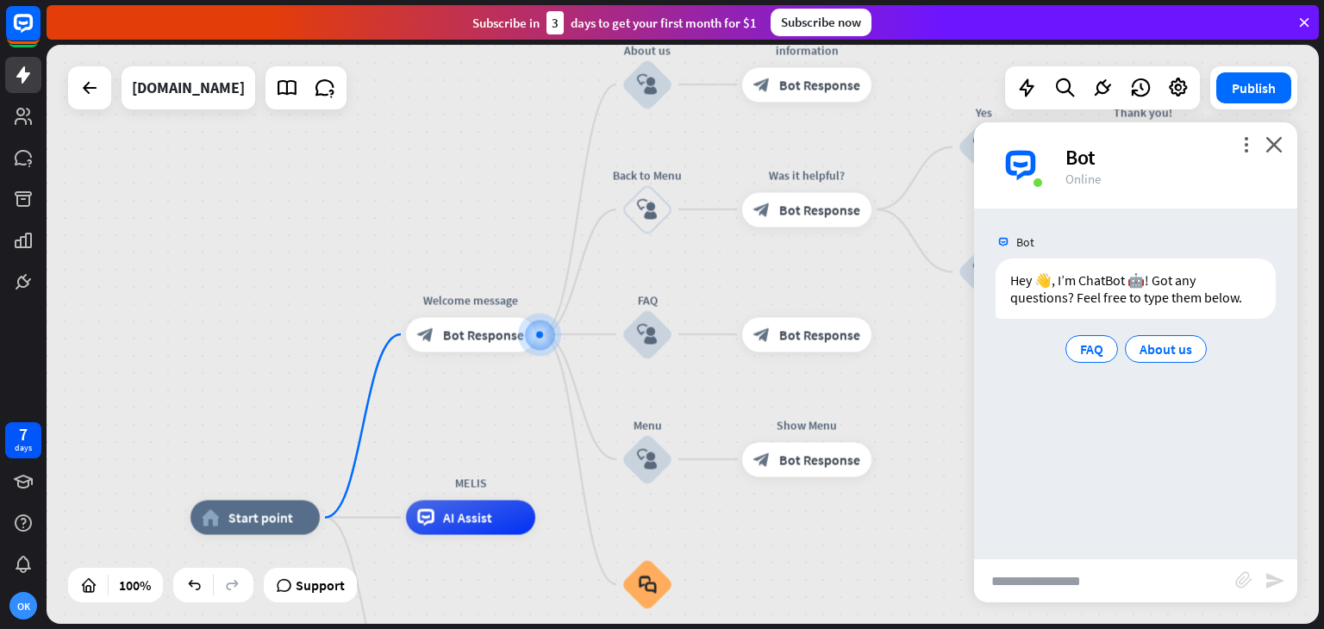
click at [1128, 581] on input "text" at bounding box center [1104, 581] width 261 height 43
click at [1121, 573] on input "text" at bounding box center [1104, 581] width 261 height 43
click at [1214, 570] on input "text" at bounding box center [1104, 581] width 261 height 43
type input "**********"
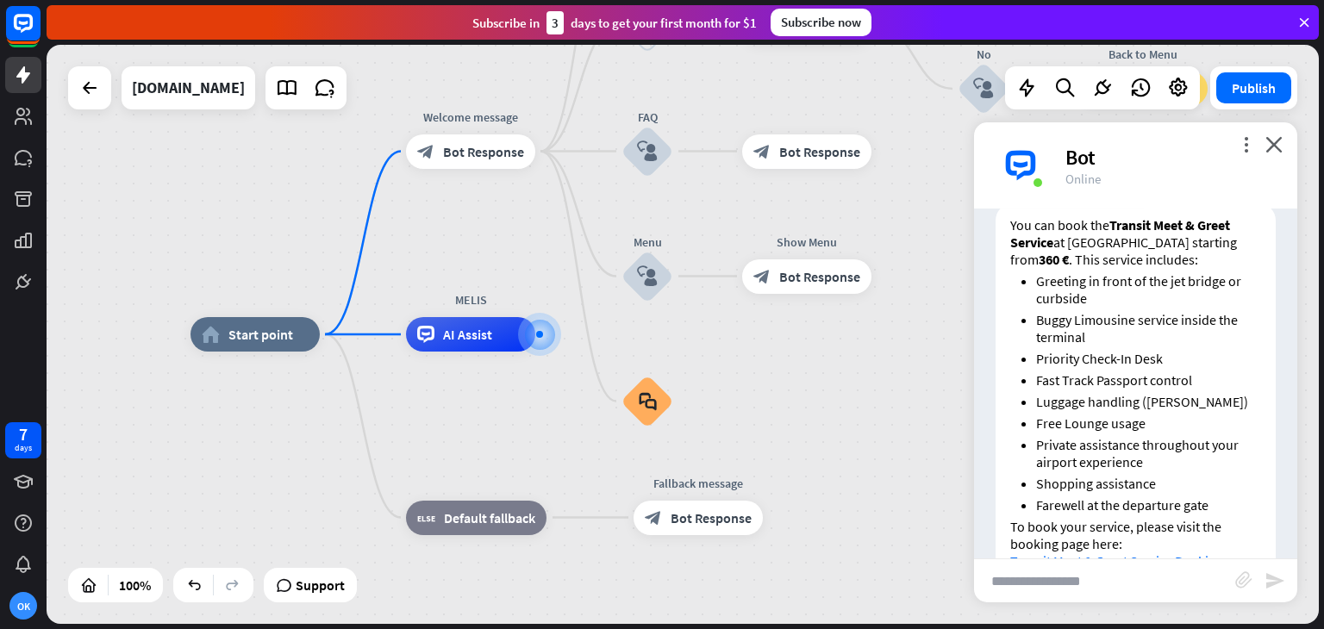
scroll to position [326, 0]
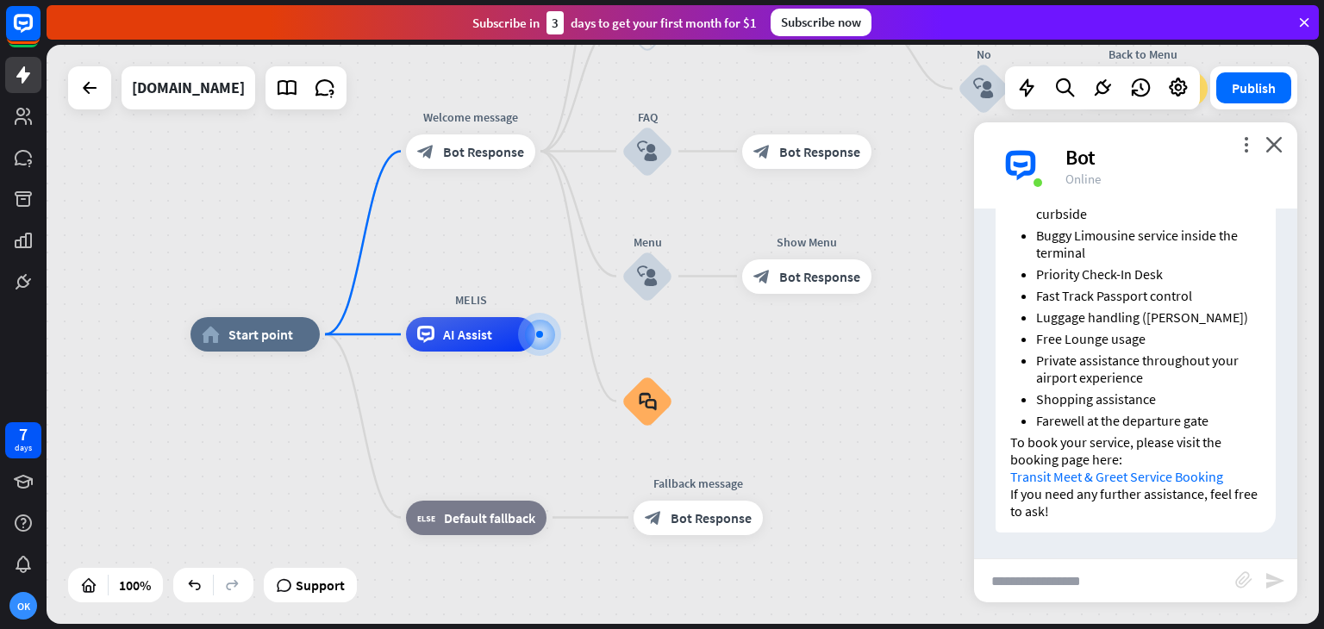
click at [1148, 579] on input "text" at bounding box center [1104, 581] width 261 height 43
type input "**********"
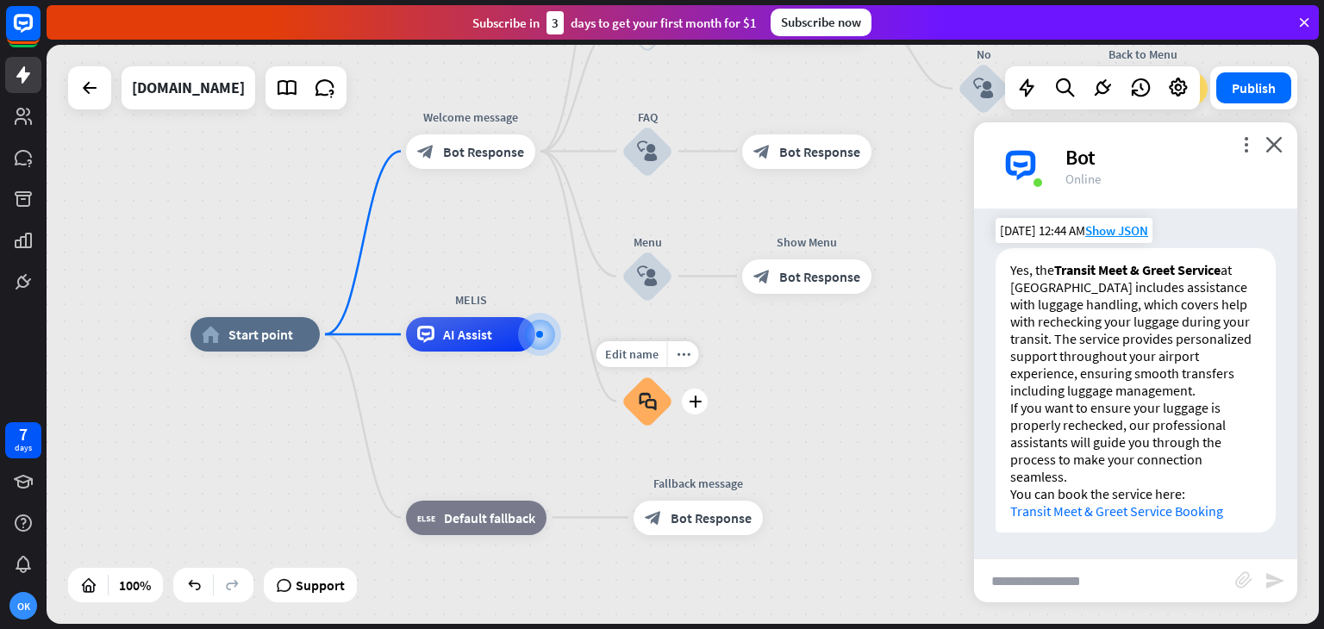
scroll to position [771, 0]
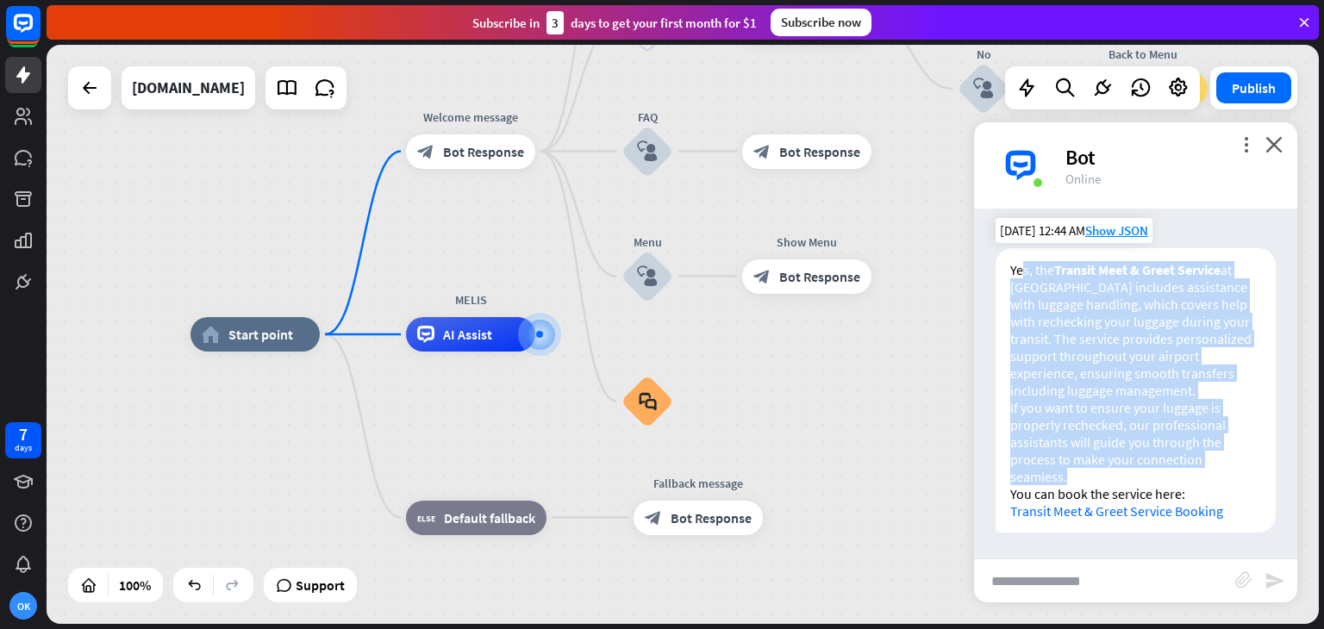
drag, startPoint x: 1024, startPoint y: 257, endPoint x: 1157, endPoint y: 486, distance: 265.5
click at [1154, 485] on div "Yes, the Transit Meet & Greet Service at [GEOGRAPHIC_DATA] includes assistance …" at bounding box center [1136, 390] width 280 height 285
click at [1065, 284] on p "Yes, the Transit Meet & Greet Service at [GEOGRAPHIC_DATA] includes assistance …" at bounding box center [1136, 330] width 251 height 138
drag, startPoint x: 1008, startPoint y: 260, endPoint x: 1135, endPoint y: 429, distance: 211.3
click at [1135, 429] on div "Yes, the Transit Meet & Greet Service at [GEOGRAPHIC_DATA] includes assistance …" at bounding box center [1136, 390] width 280 height 285
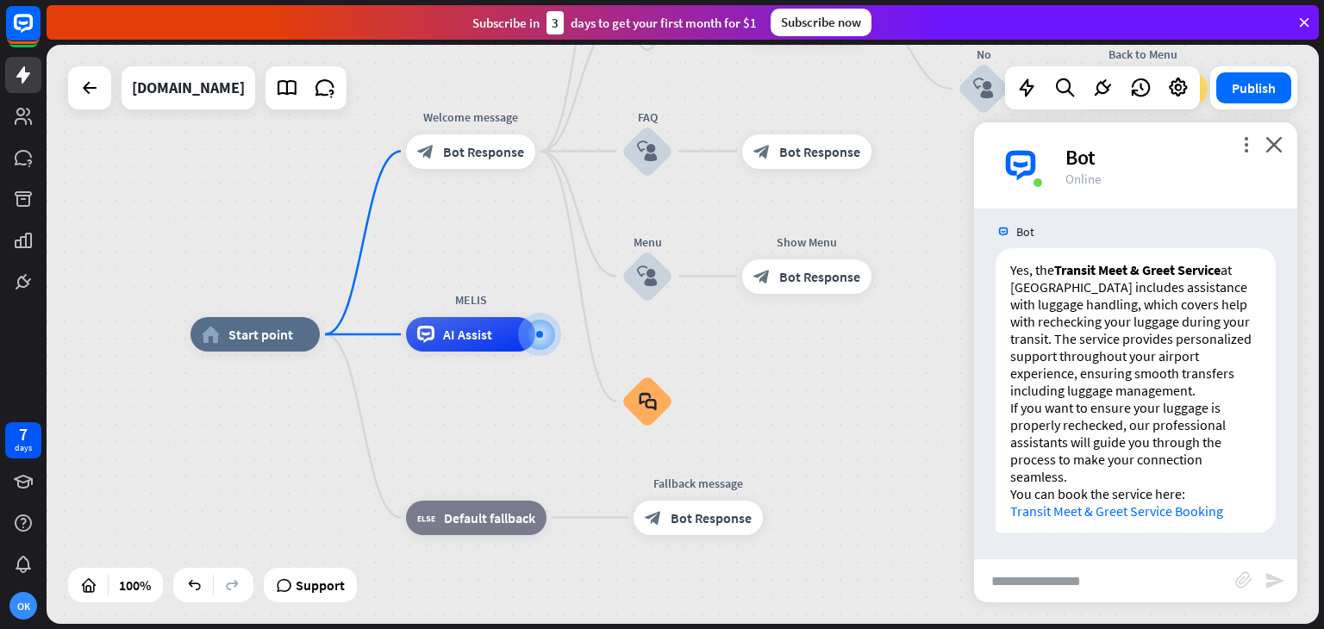
click at [1129, 570] on input "text" at bounding box center [1104, 581] width 261 height 43
type input "*"
type input "**********"
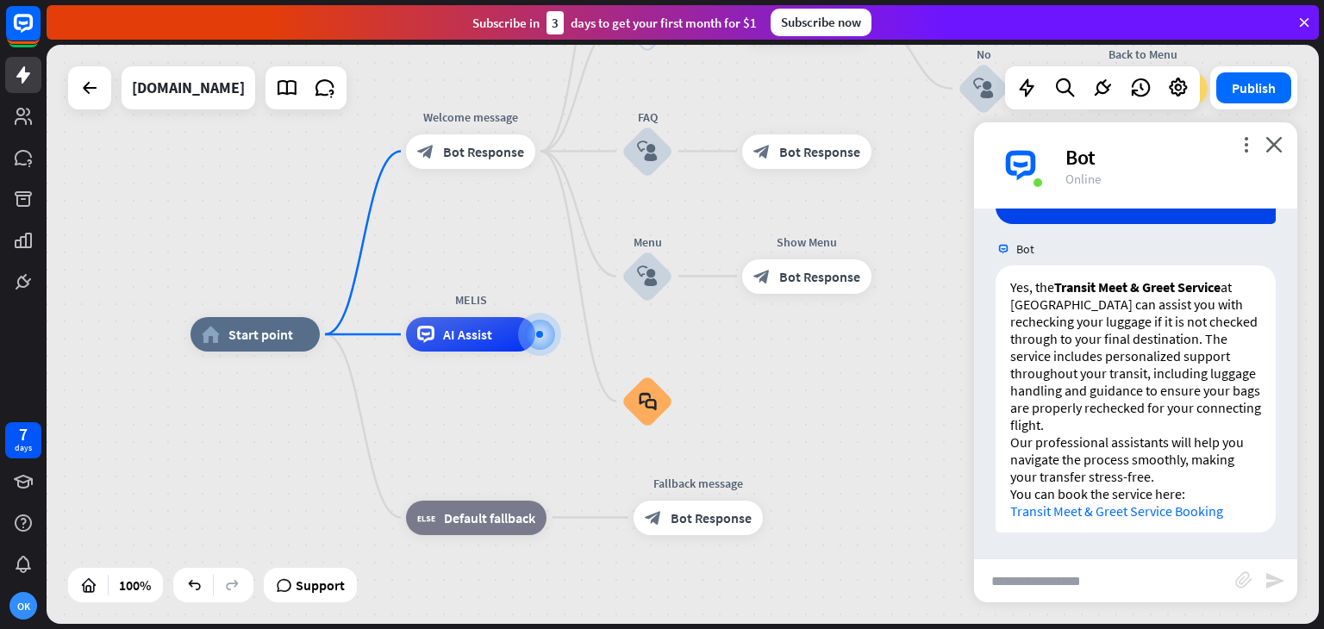
scroll to position [1199, 0]
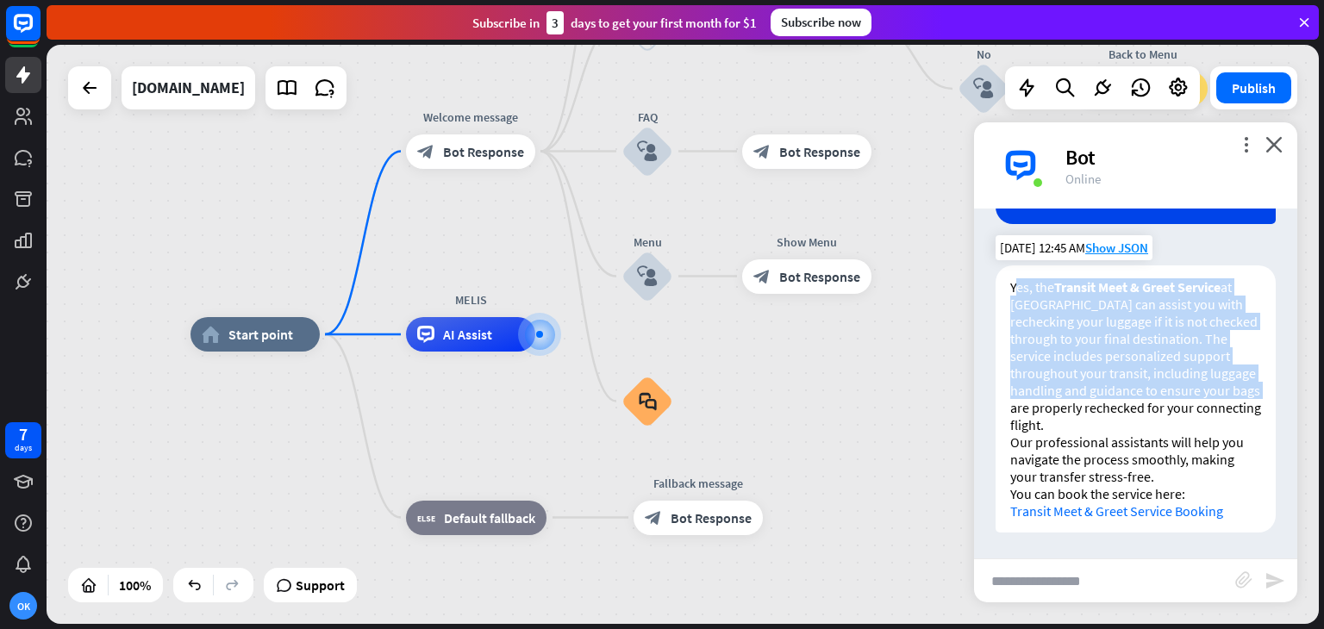
drag, startPoint x: 1021, startPoint y: 266, endPoint x: 1180, endPoint y: 403, distance: 209.1
click at [1182, 398] on p "Yes, the Transit Meet & Greet Service at [GEOGRAPHIC_DATA] can assist you with …" at bounding box center [1136, 356] width 251 height 155
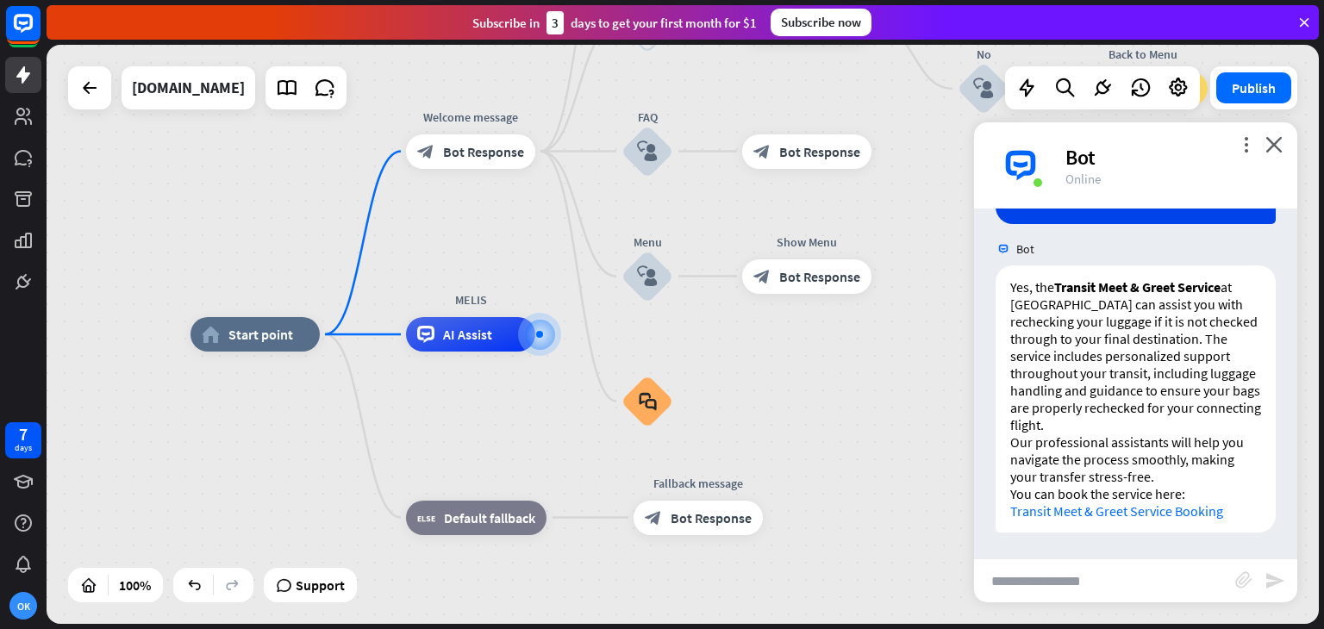
click at [1300, 22] on icon at bounding box center [1305, 23] width 16 height 16
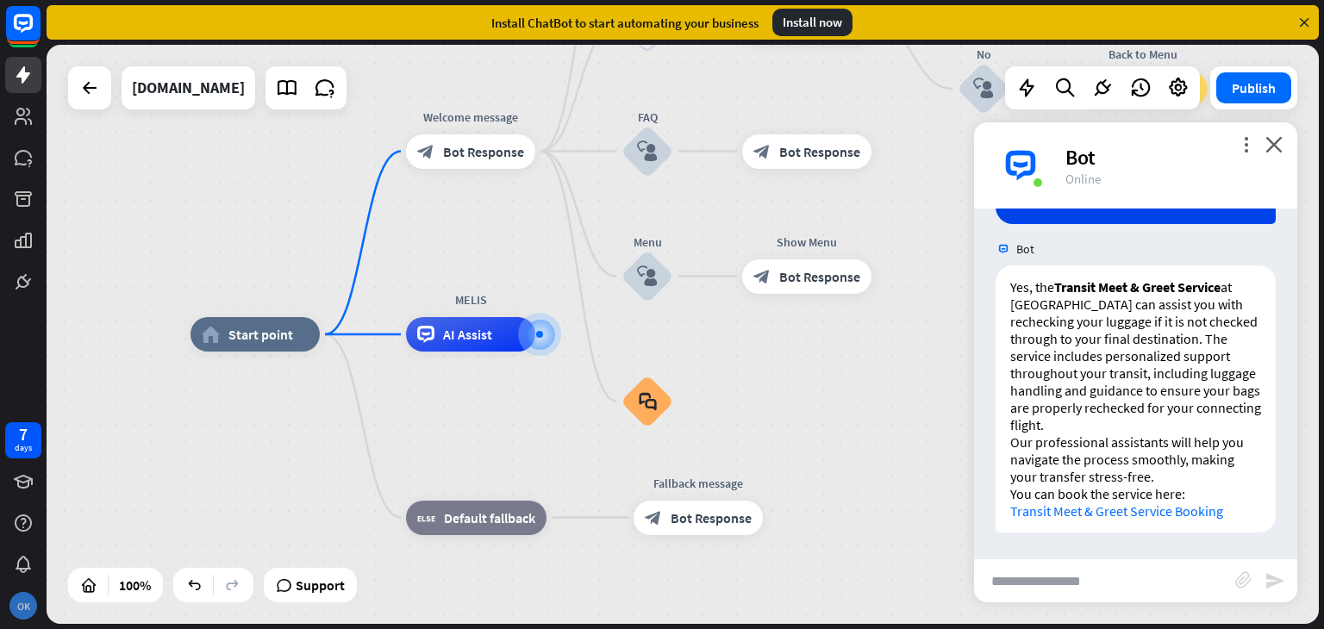
click at [30, 609] on div "OK" at bounding box center [23, 606] width 28 height 28
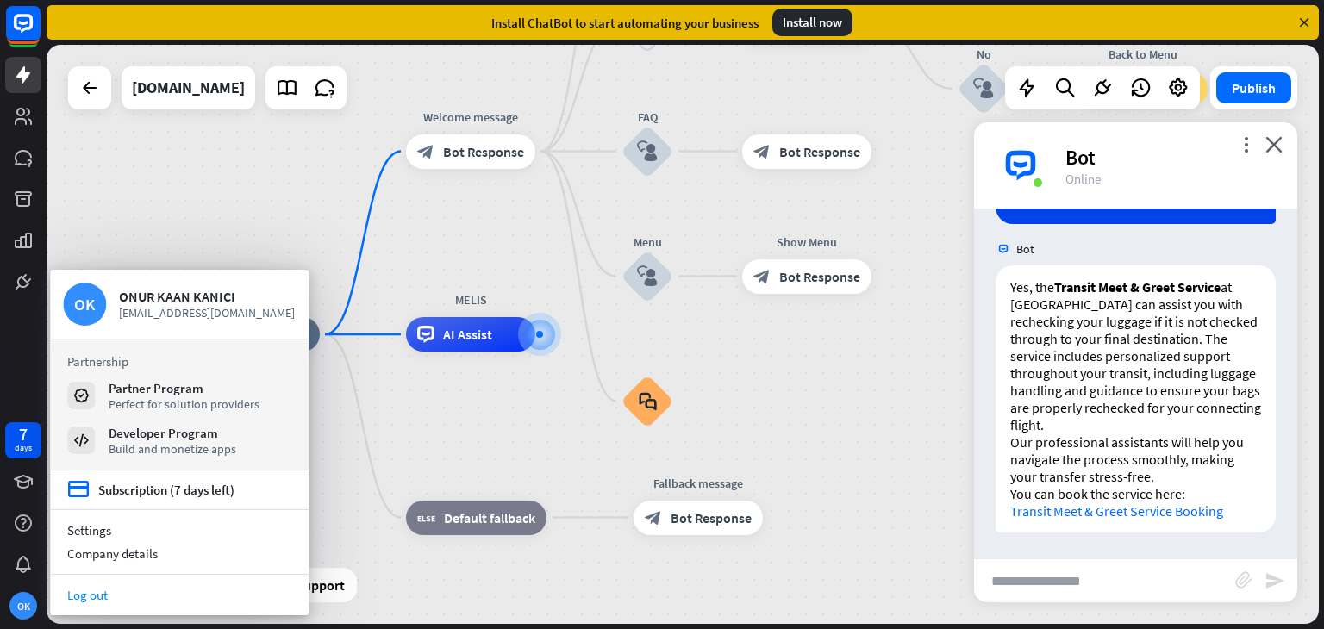
click at [178, 594] on link "Log out" at bounding box center [179, 595] width 259 height 23
